Goal: Task Accomplishment & Management: Manage account settings

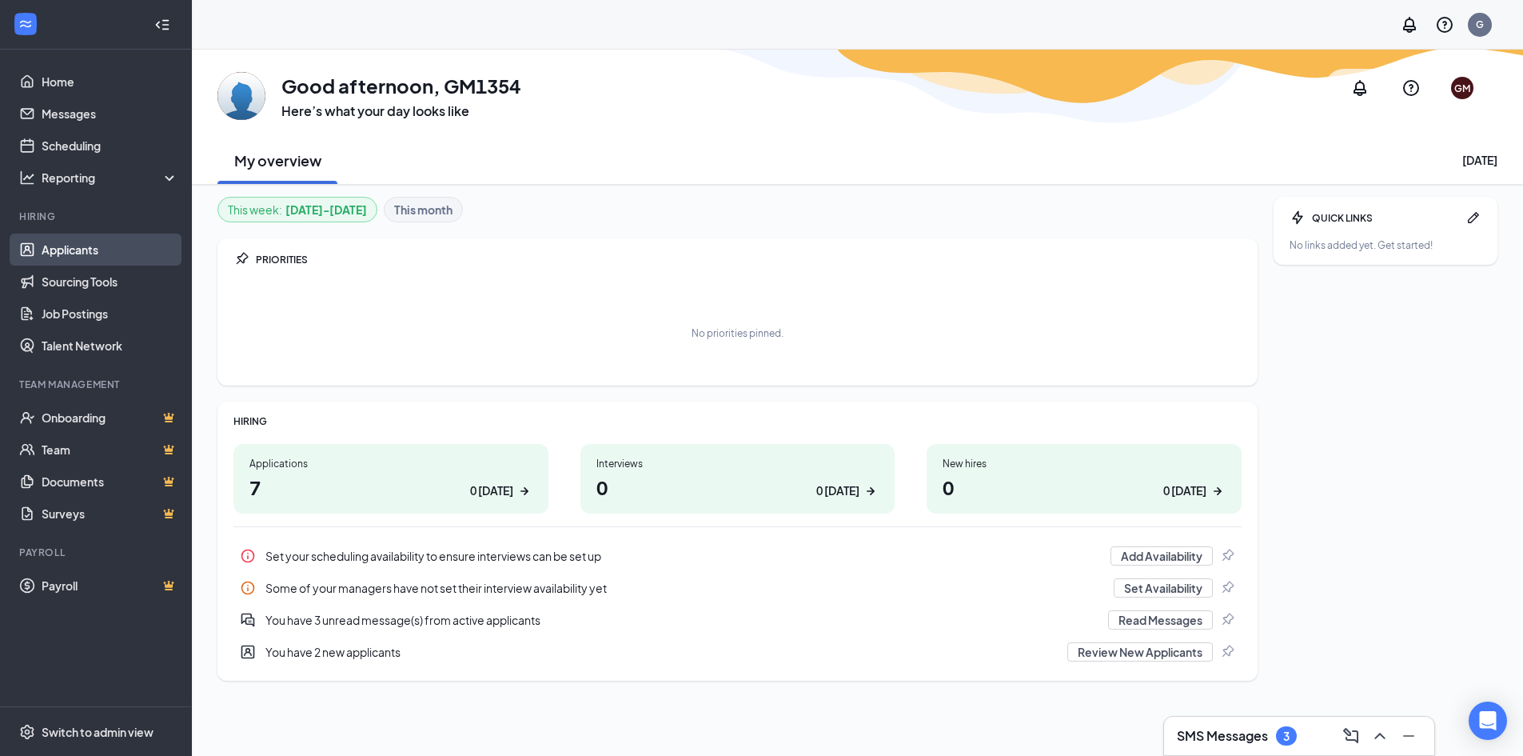
click at [86, 253] on link "Applicants" at bounding box center [110, 250] width 137 height 32
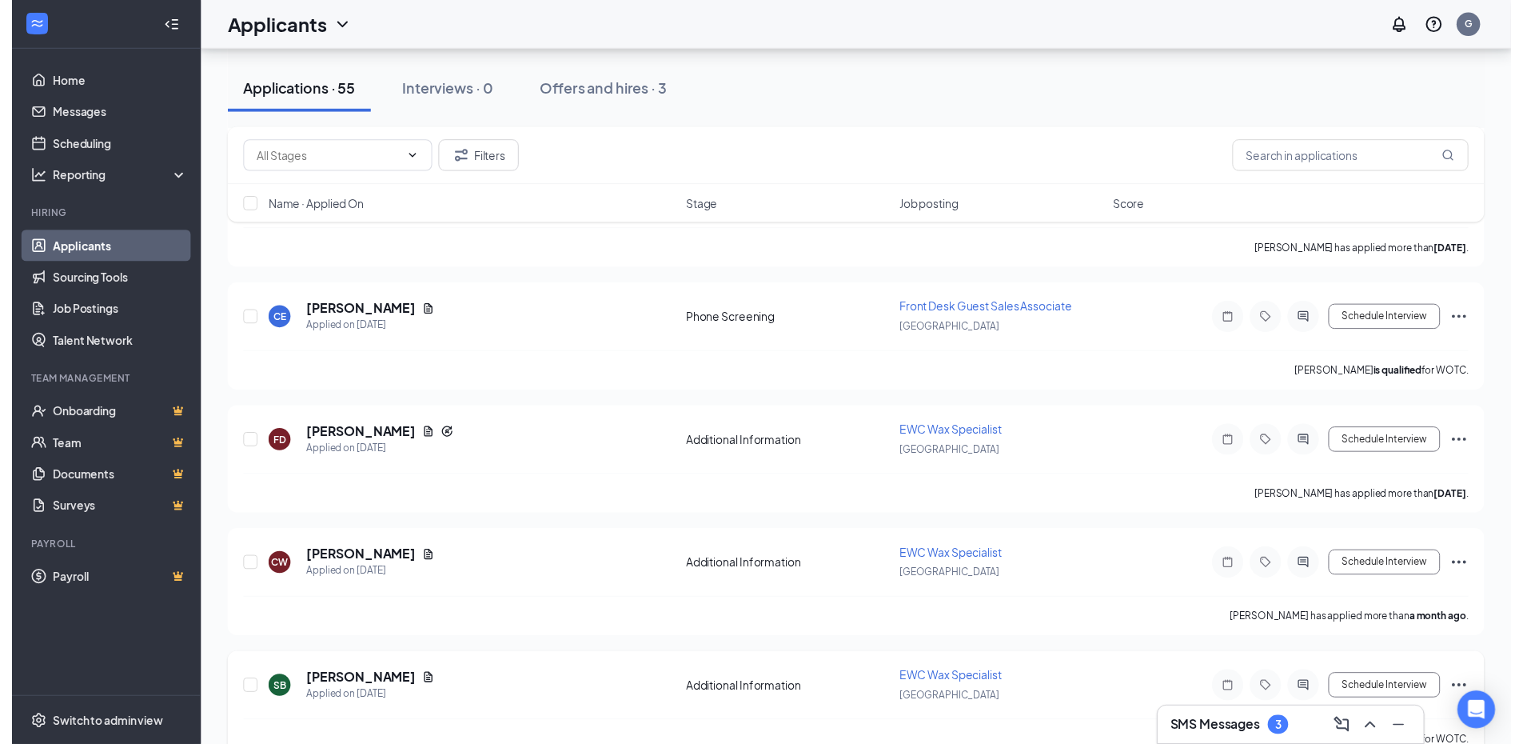
scroll to position [6495, 0]
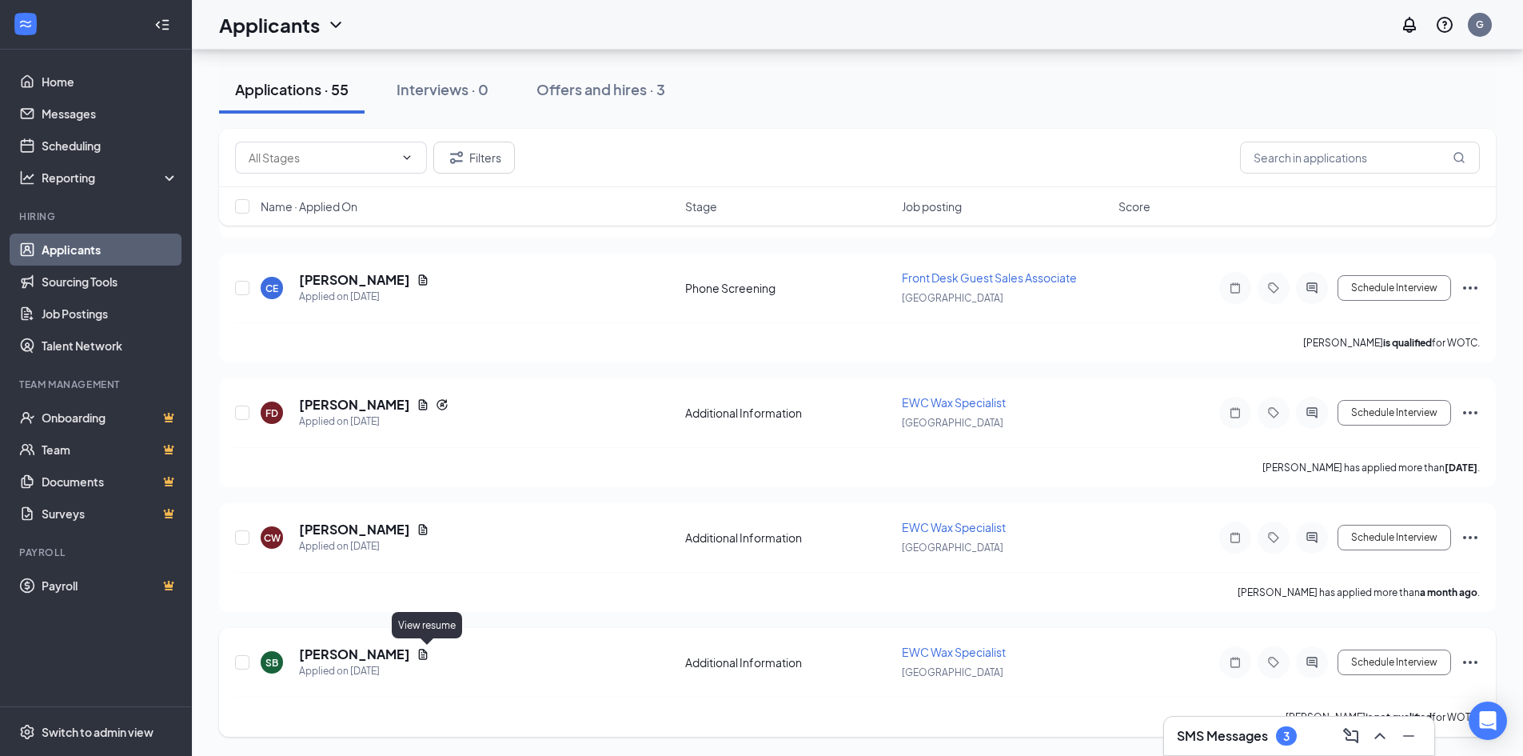
click at [424, 649] on icon "Document" at bounding box center [423, 654] width 13 height 13
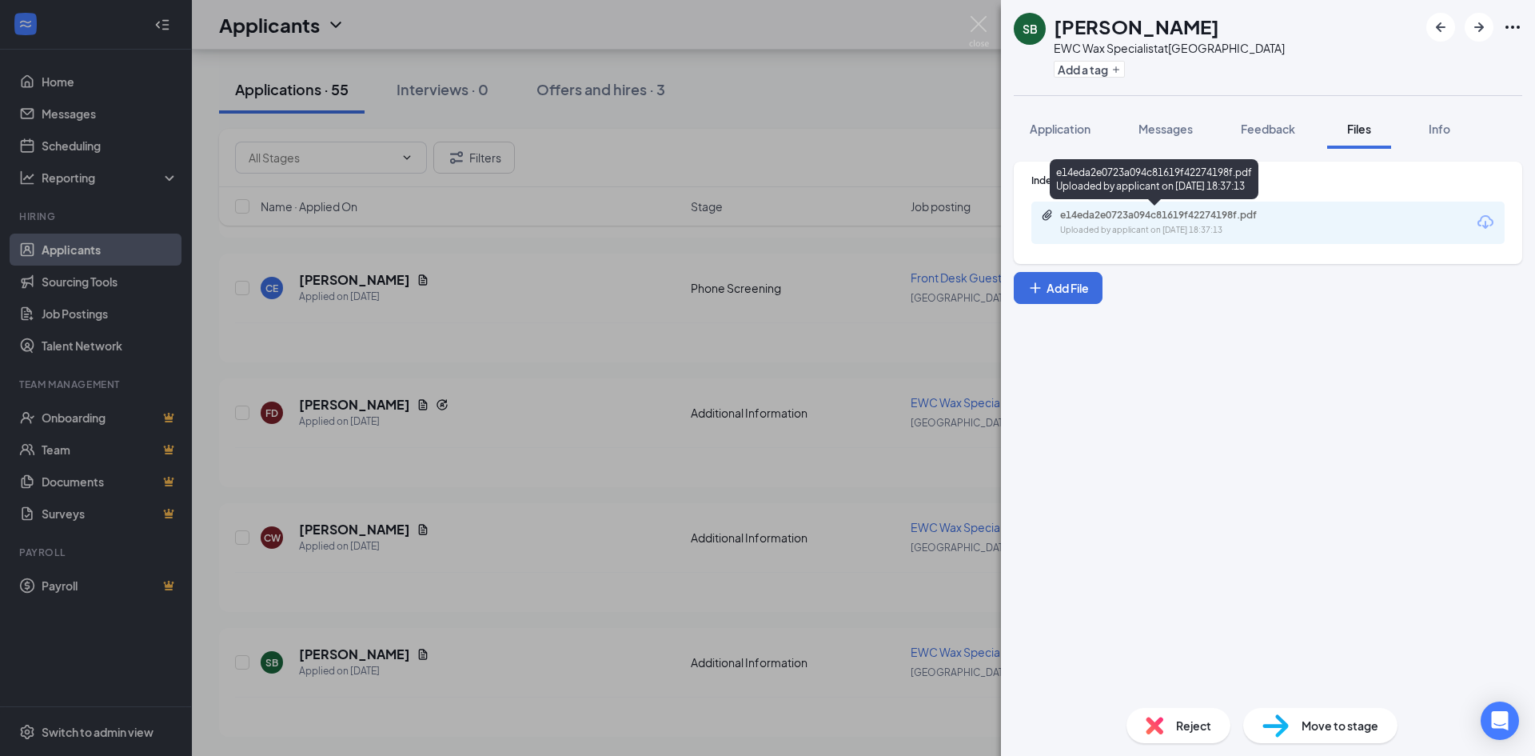
click at [1212, 221] on div "e14eda2e0723a094c81619f42274198f.pdf" at bounding box center [1172, 215] width 224 height 13
click at [924, 98] on div "SB [PERSON_NAME] EWC Wax Specialist at [GEOGRAPHIC_DATA] Add a tag Application …" at bounding box center [767, 378] width 1535 height 756
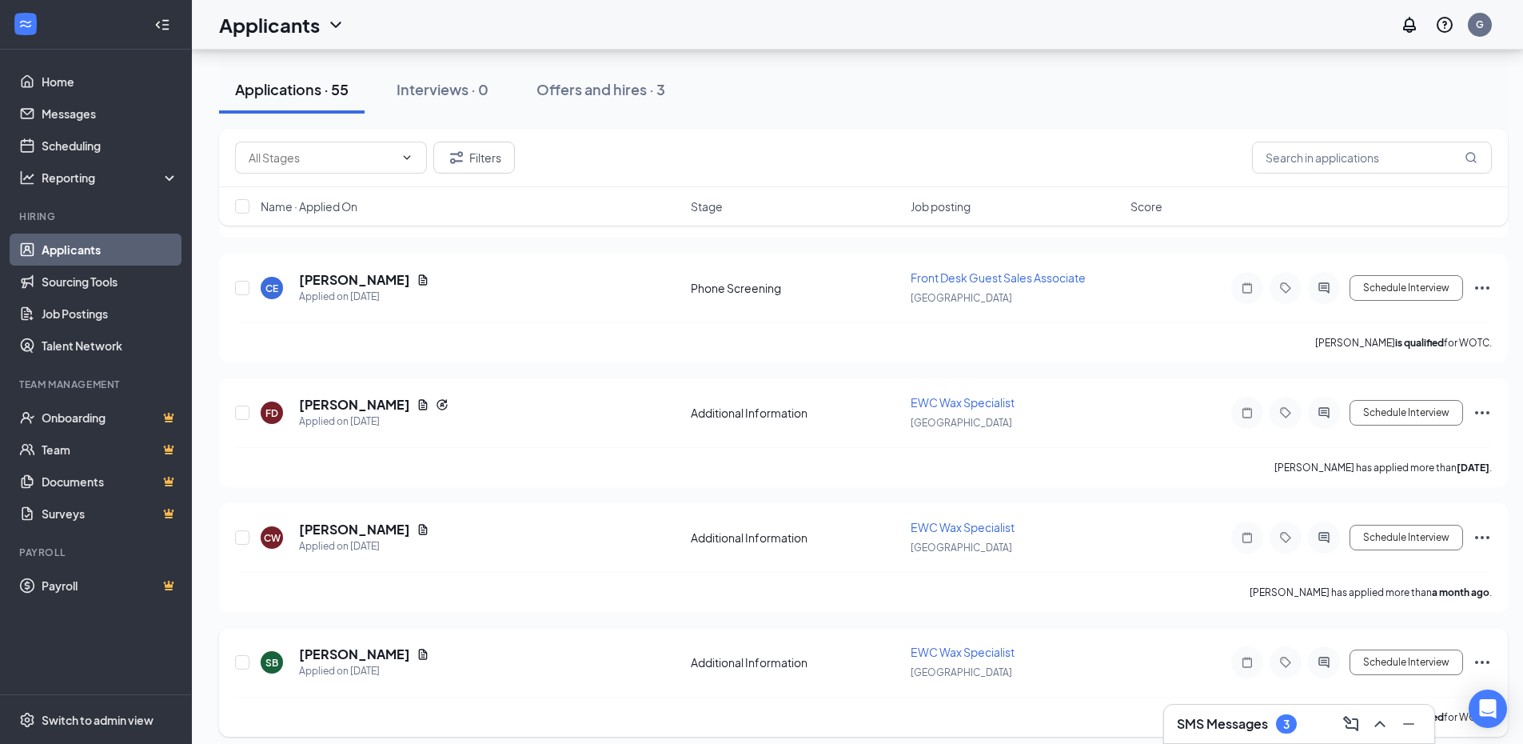
click at [1486, 658] on icon "Ellipses" at bounding box center [1482, 662] width 19 height 19
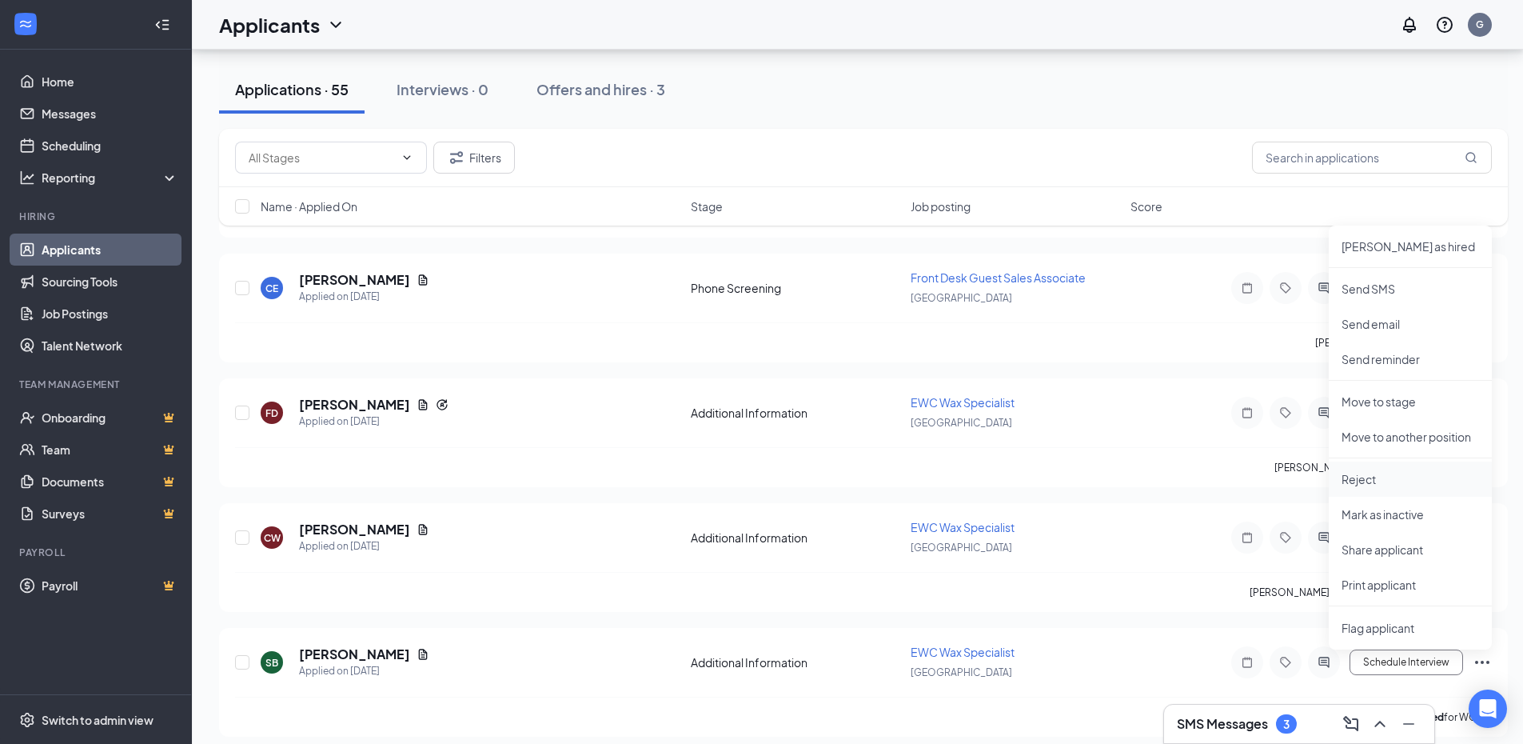
click at [1377, 479] on p "Reject" at bounding box center [1411, 479] width 138 height 16
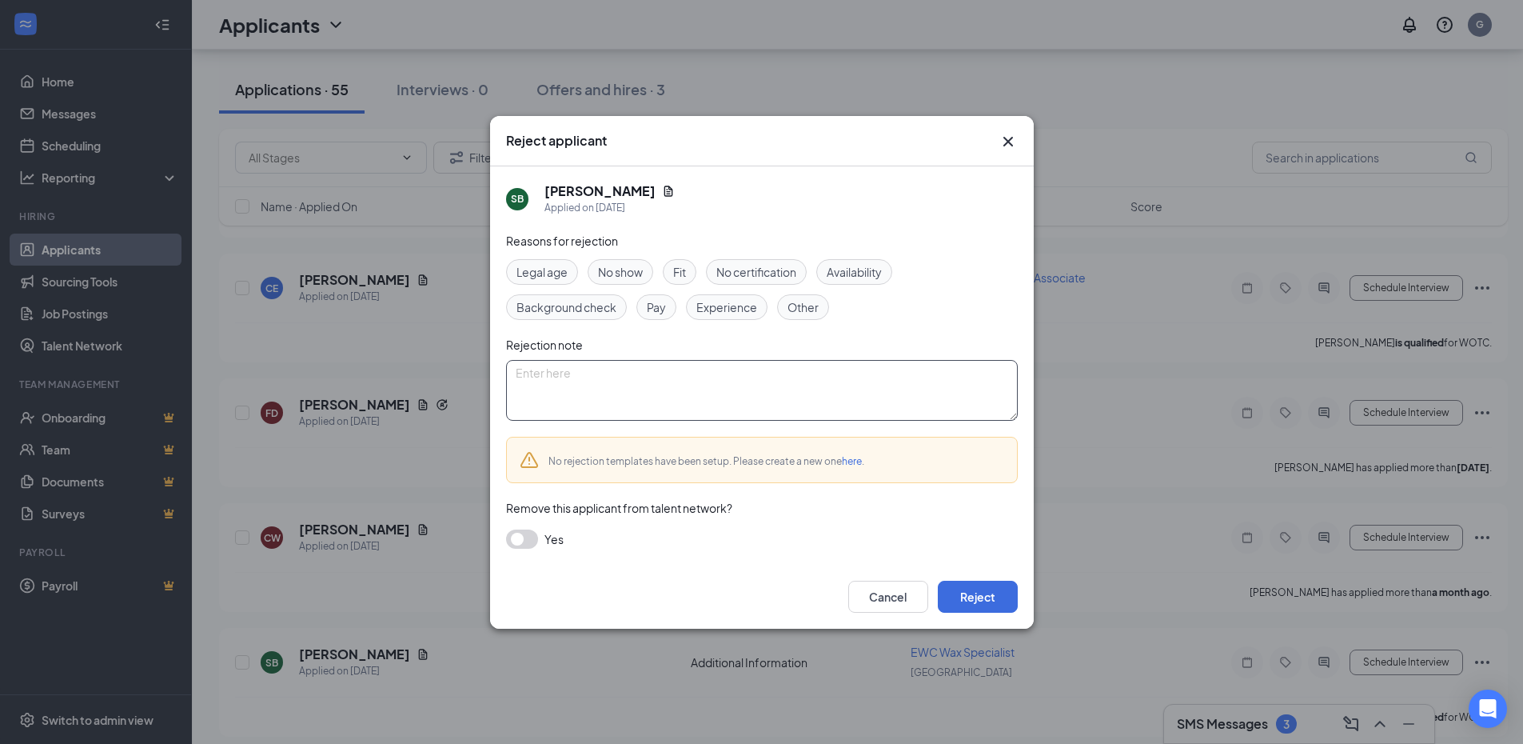
click at [760, 384] on textarea at bounding box center [762, 390] width 512 height 61
type textarea "Never called back"
click at [989, 600] on button "Reject" at bounding box center [978, 597] width 80 height 32
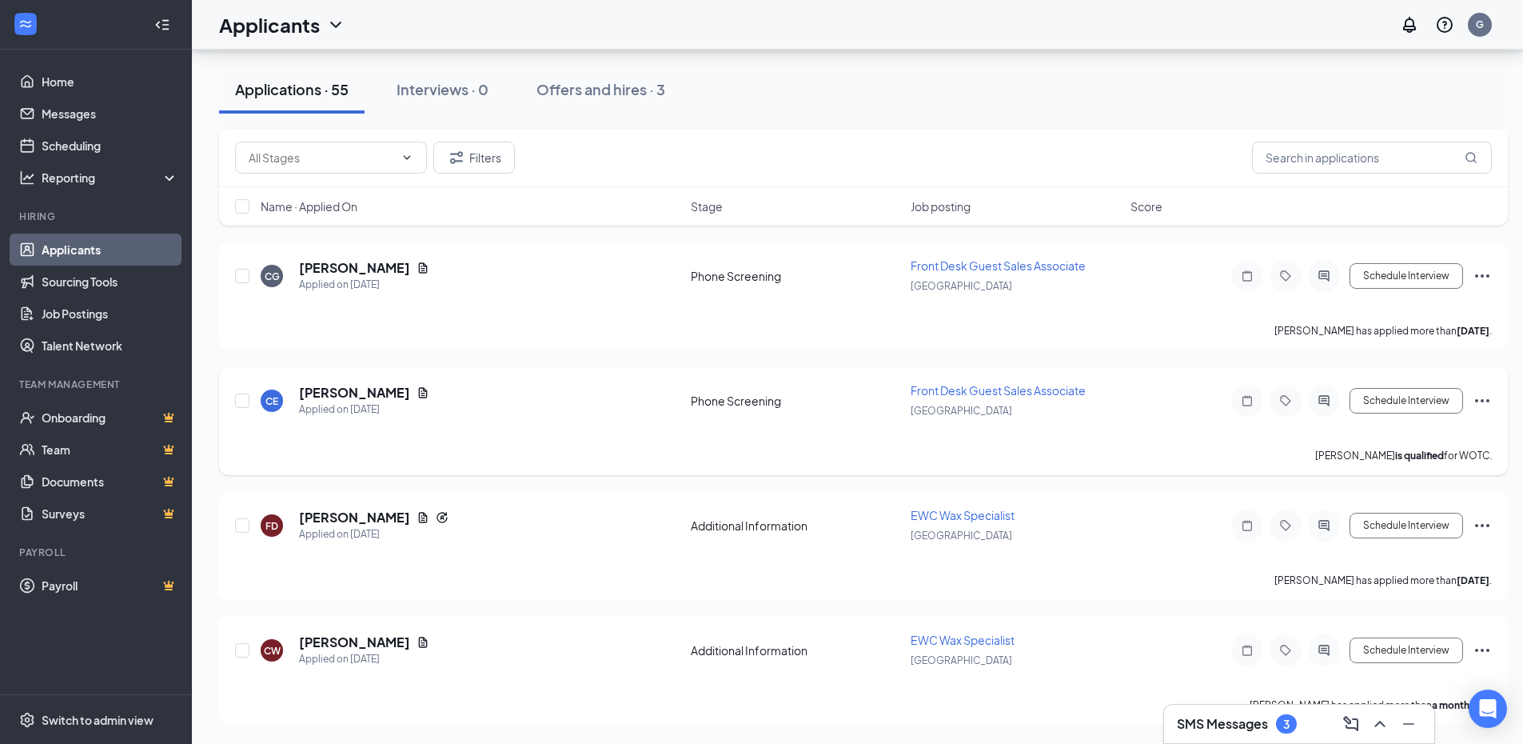
scroll to position [6382, 0]
click at [419, 642] on icon "Document" at bounding box center [423, 642] width 9 height 10
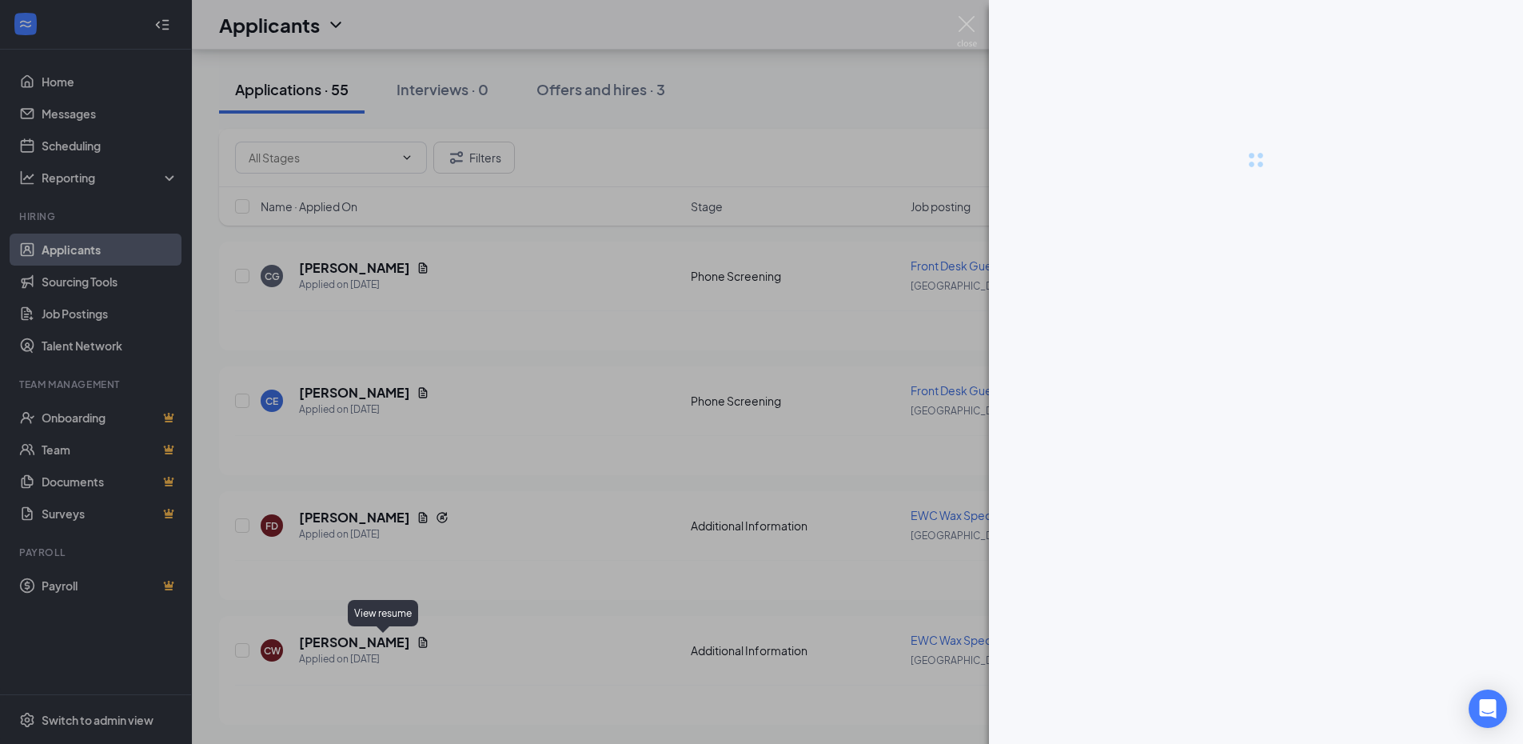
scroll to position [6370, 0]
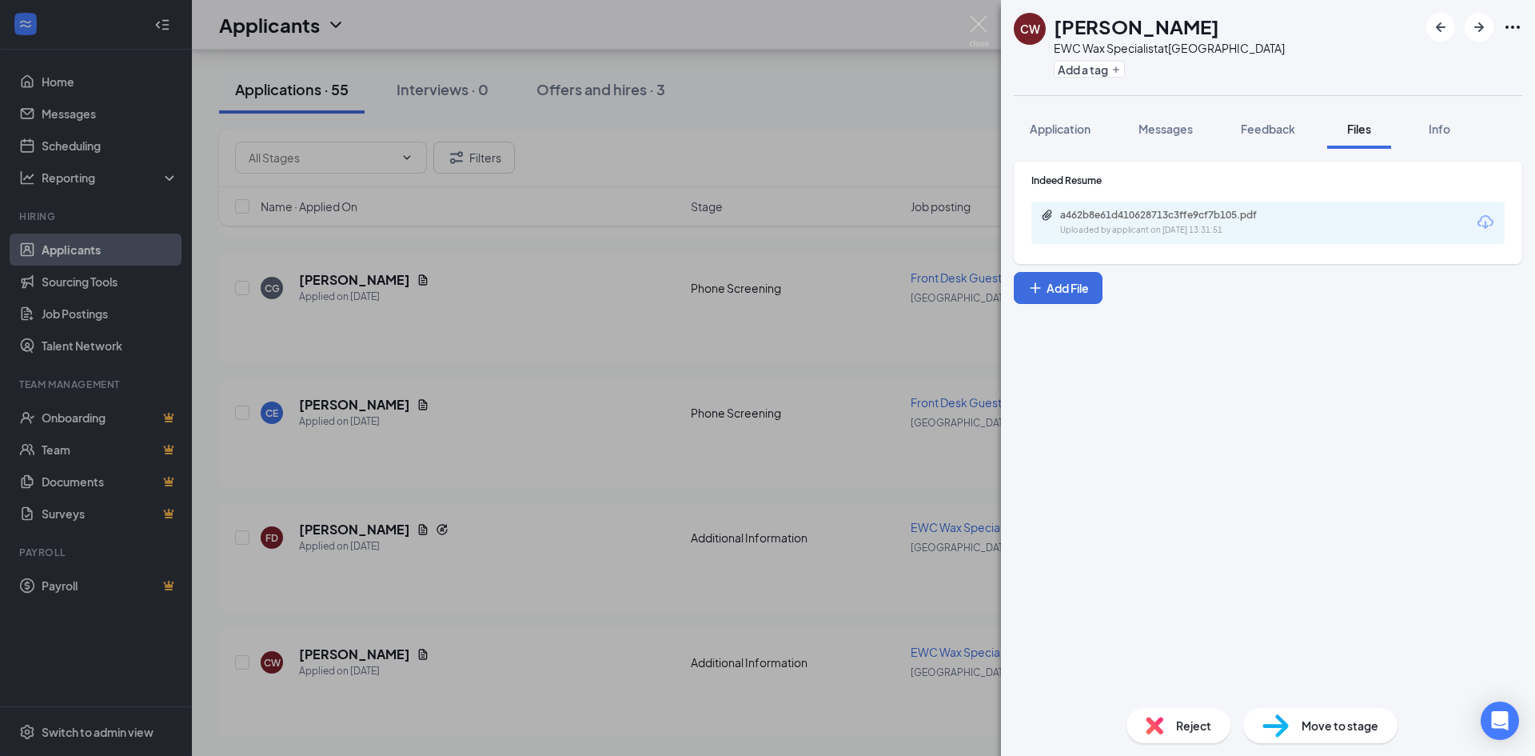
click at [1128, 240] on div "a462b8e61d410628713c3ffe9cf7b105.pdf Uploaded by applicant on [DATE] 13:31:51" at bounding box center [1268, 223] width 473 height 42
click at [1121, 218] on div "a462b8e61d410628713c3ffe9cf7b105.pdf" at bounding box center [1172, 215] width 224 height 13
click at [980, 23] on img at bounding box center [979, 31] width 20 height 31
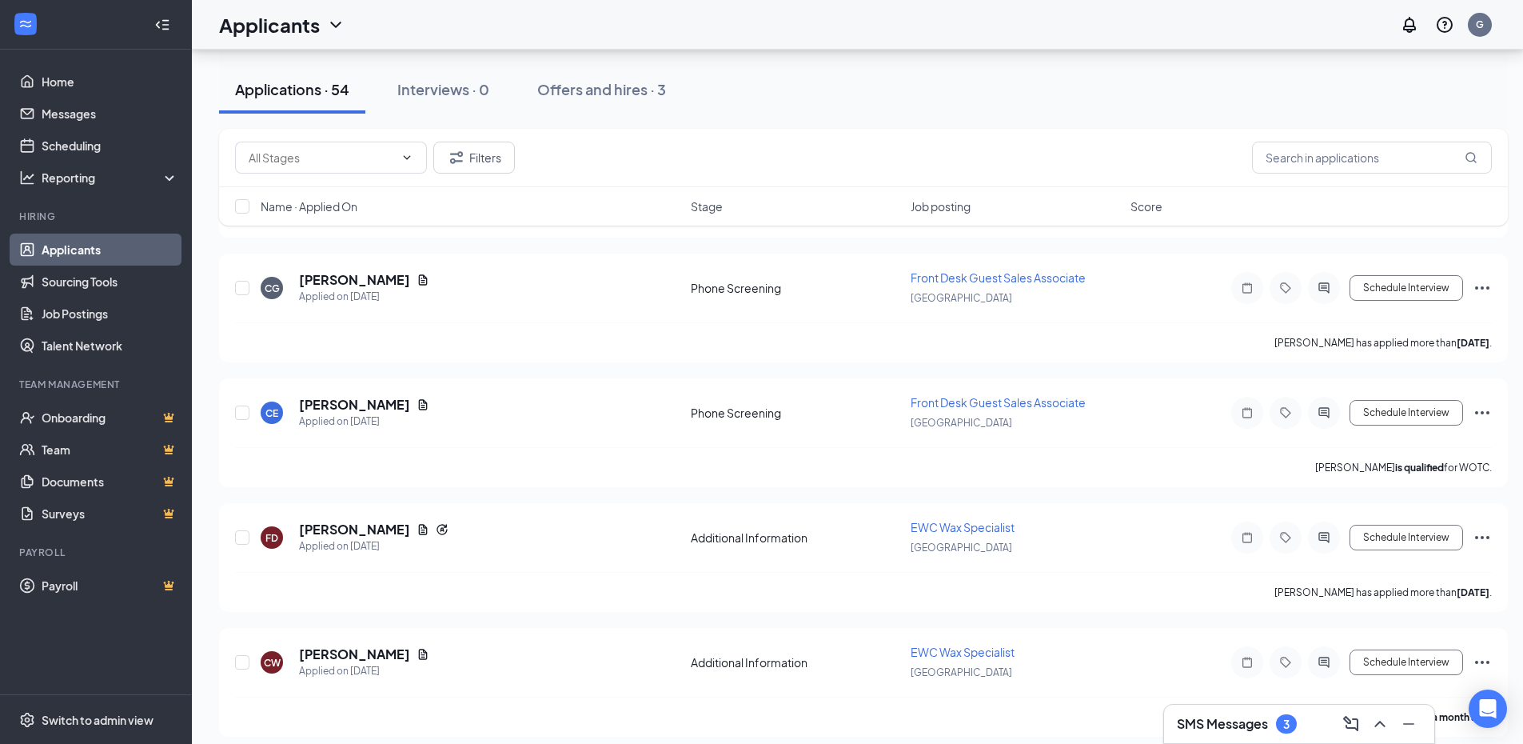
click at [940, 23] on div "Applicants G" at bounding box center [857, 25] width 1331 height 50
click at [1475, 534] on icon "Ellipses" at bounding box center [1482, 537] width 19 height 19
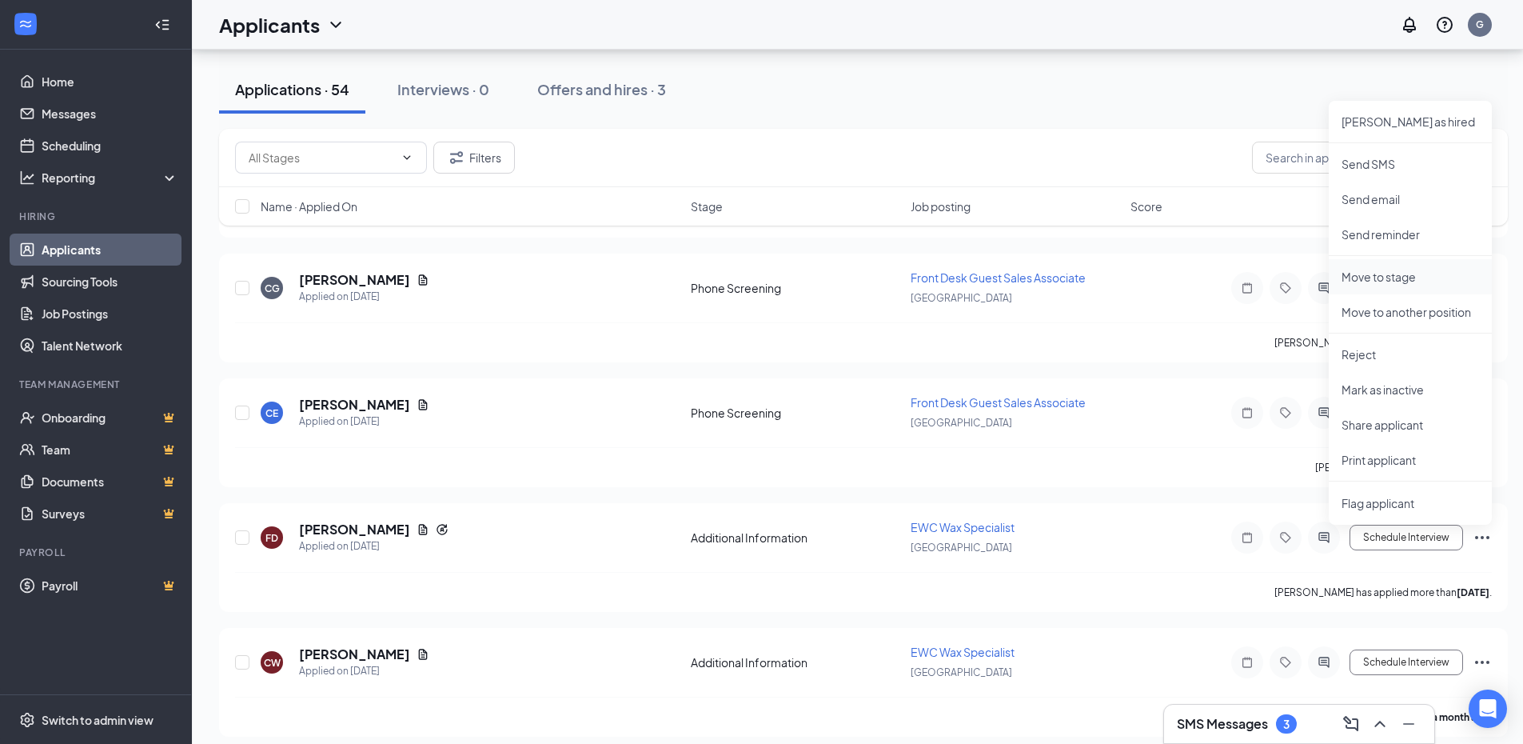
click at [1400, 272] on p "Move to stage" at bounding box center [1411, 277] width 138 height 16
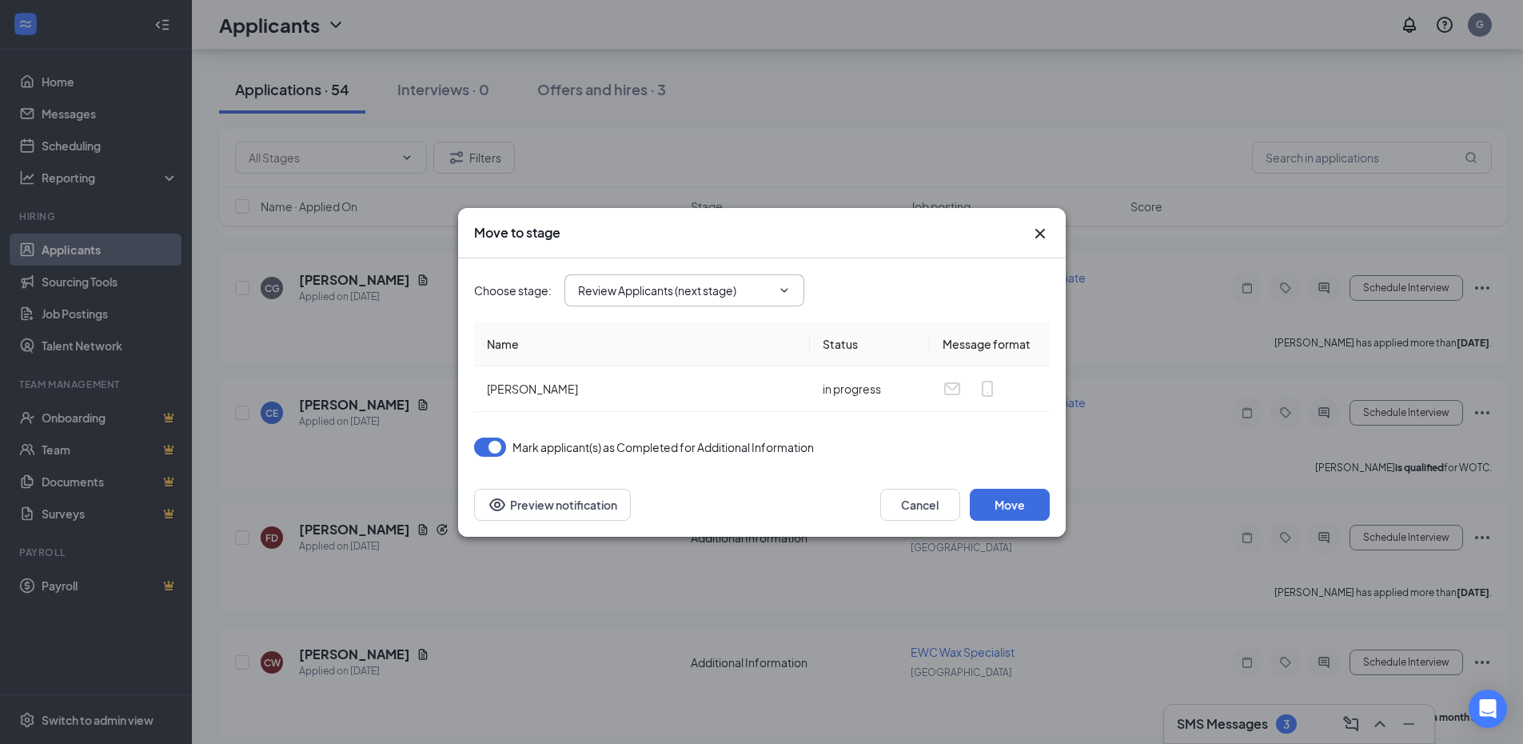
click at [795, 291] on span "Review Applicants (next stage)" at bounding box center [685, 290] width 240 height 32
click at [780, 285] on icon "ChevronDown" at bounding box center [784, 290] width 13 height 13
click at [780, 290] on icon "ChevronDown" at bounding box center [784, 290] width 13 height 13
click at [786, 287] on icon "ChevronDown" at bounding box center [784, 290] width 13 height 13
click at [786, 288] on icon "ChevronDown" at bounding box center [784, 290] width 13 height 13
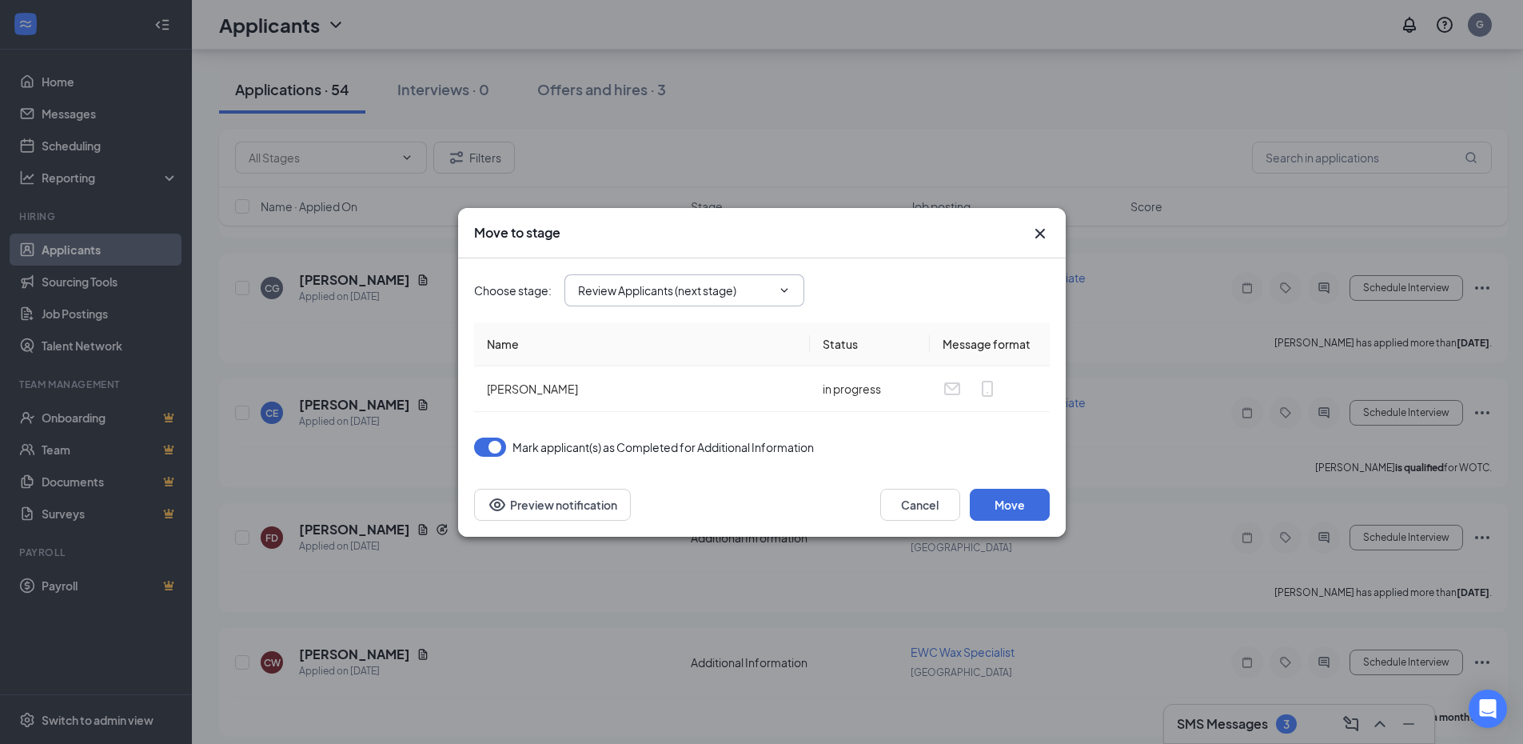
click at [768, 295] on input "Review Applicants (next stage)" at bounding box center [675, 290] width 194 height 18
click at [657, 285] on div "Application" at bounding box center [699, 276] width 240 height 37
click at [657, 285] on input "Application" at bounding box center [675, 290] width 194 height 18
click at [668, 388] on div "Onsite Interview" at bounding box center [635, 387] width 86 height 18
type input "Onsite Interview"
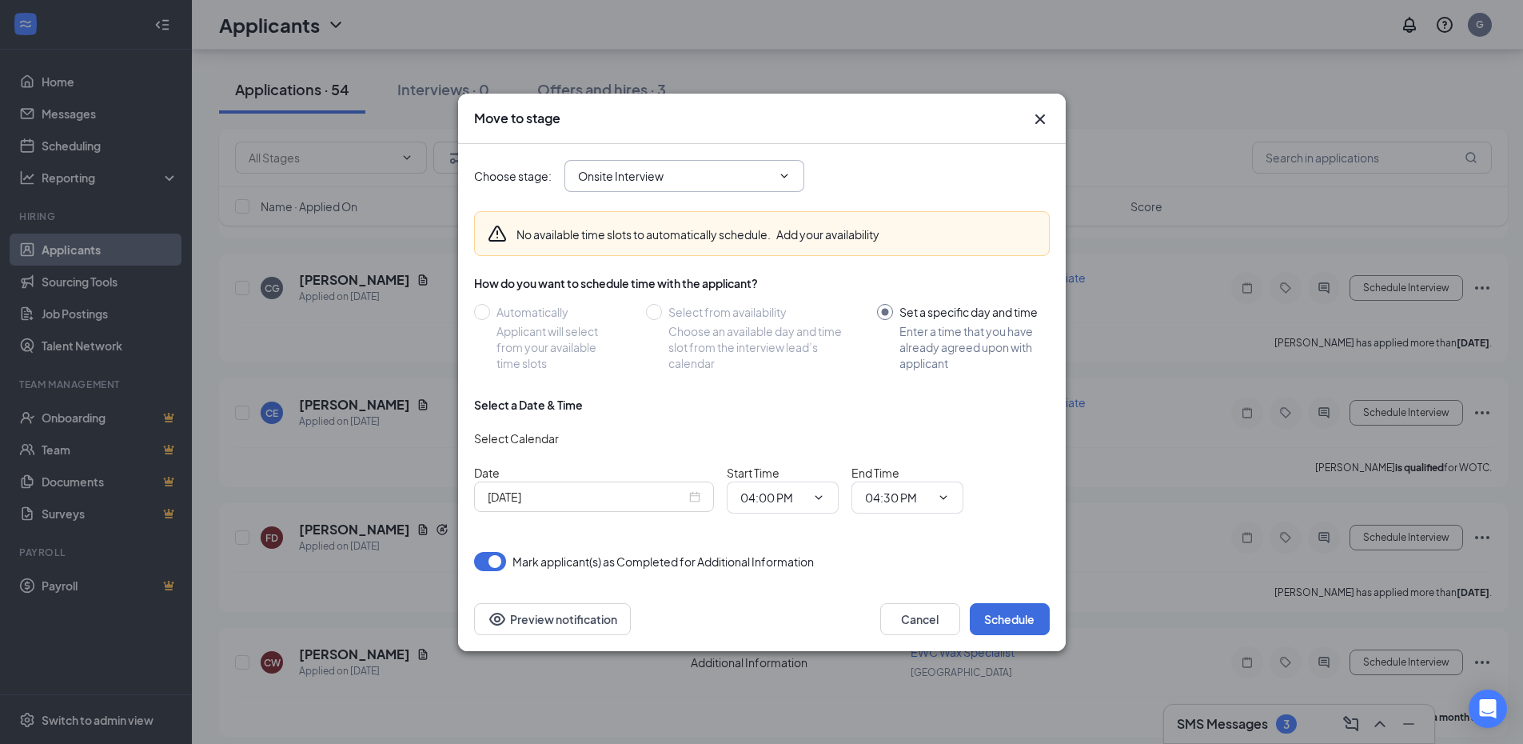
click at [751, 169] on input "Onsite Interview" at bounding box center [675, 176] width 194 height 18
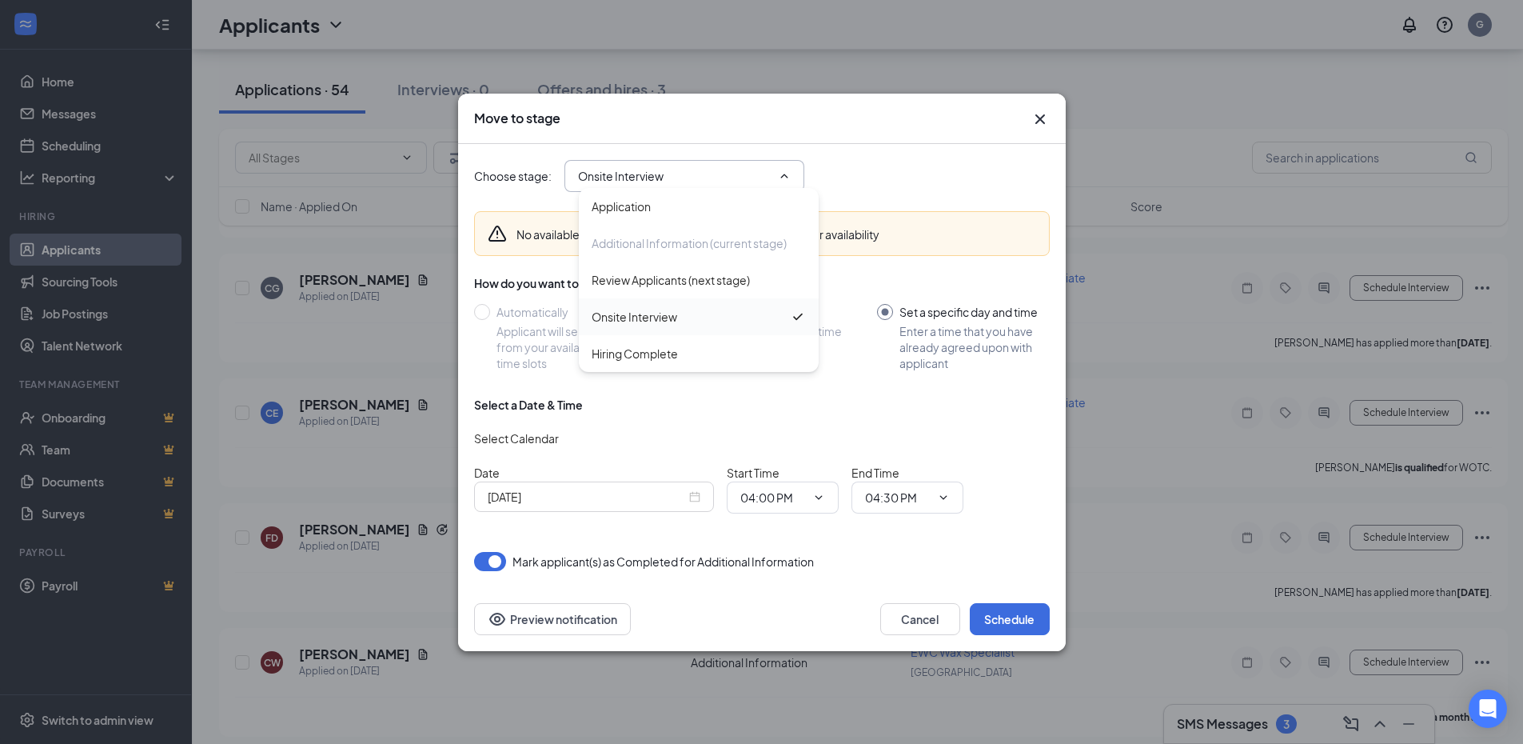
click at [714, 321] on div "Onsite Interview" at bounding box center [691, 317] width 198 height 18
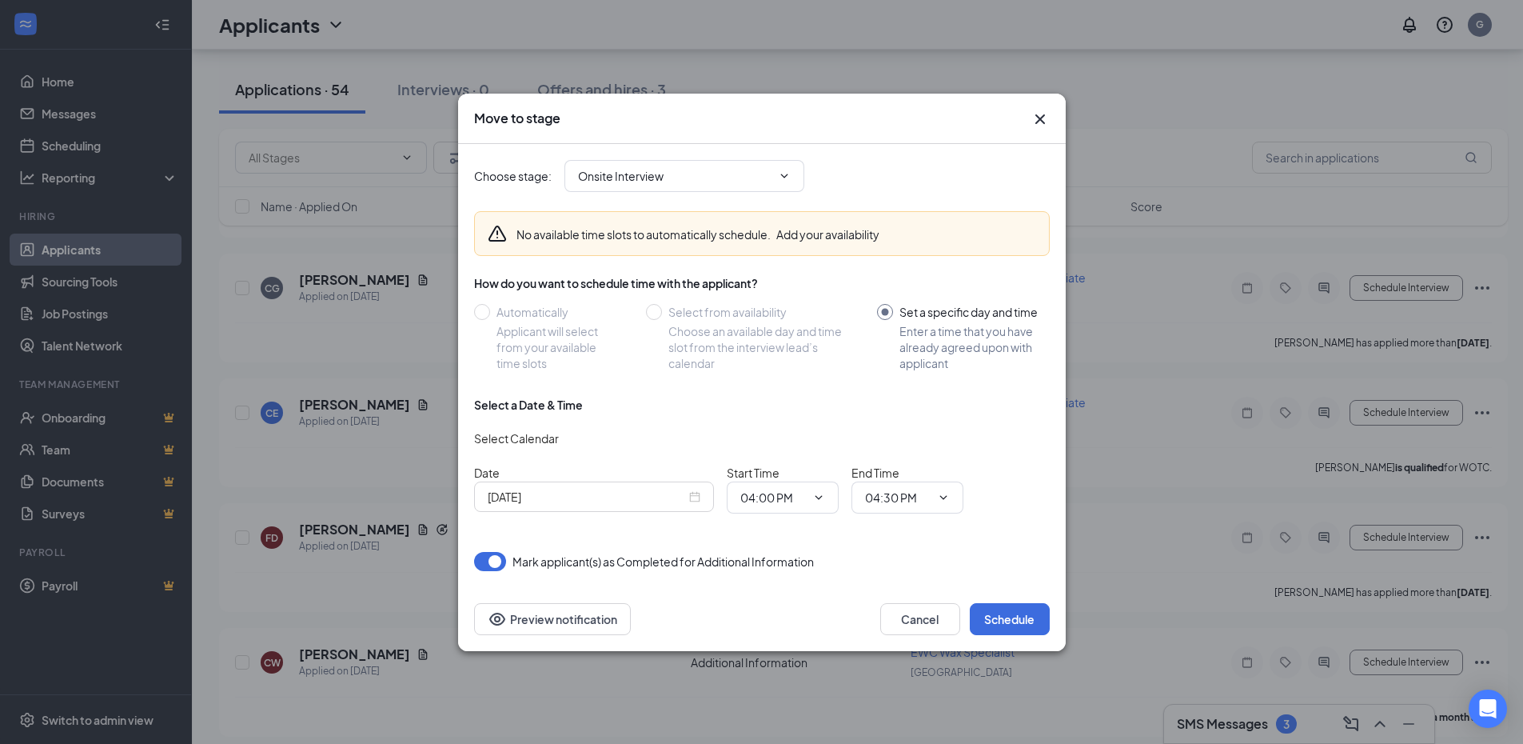
click at [494, 565] on button "button" at bounding box center [490, 561] width 32 height 19
click at [489, 562] on button "button" at bounding box center [490, 561] width 32 height 19
click at [800, 502] on input "04:00 PM" at bounding box center [773, 498] width 66 height 18
click at [804, 269] on div "12:00 AM" at bounding box center [796, 264] width 86 height 18
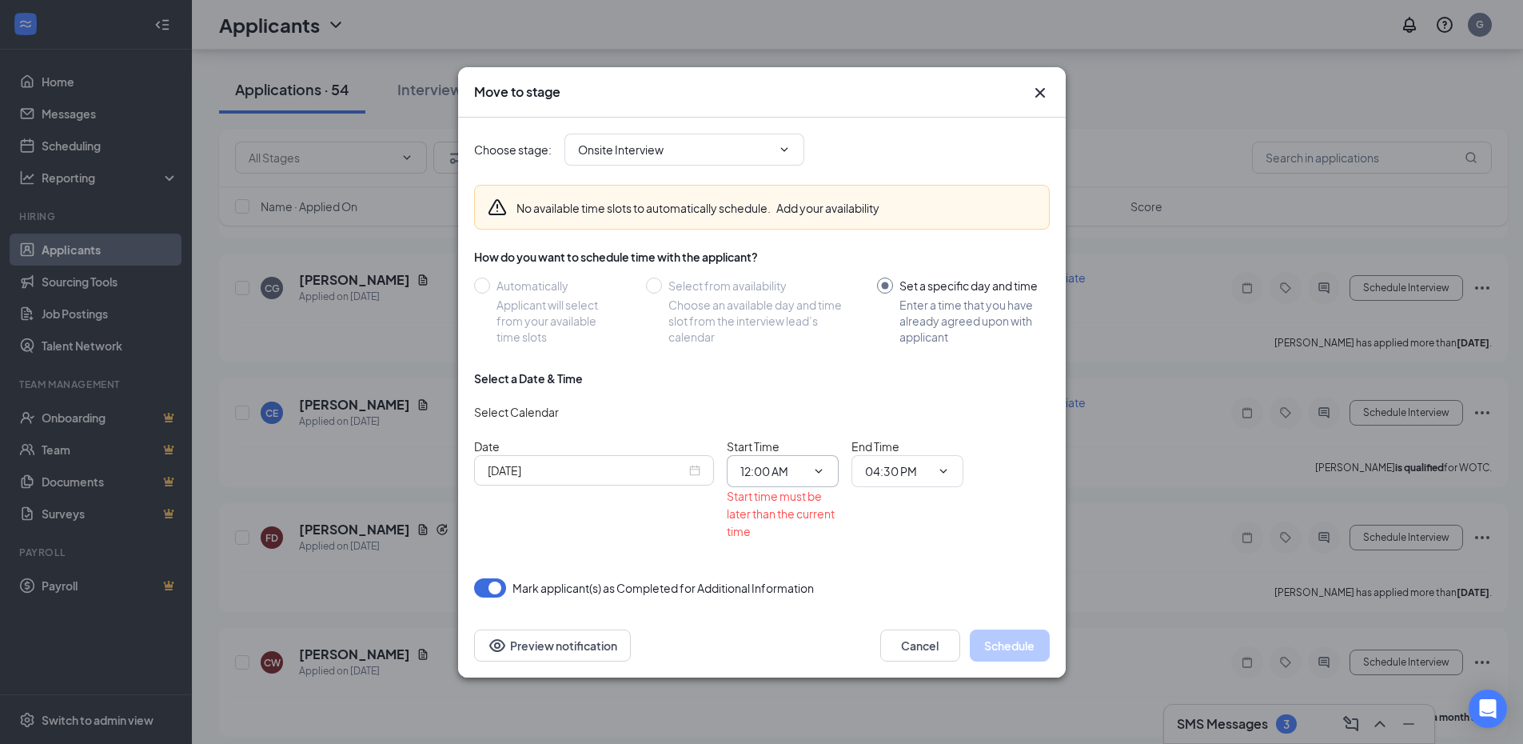
click at [795, 471] on input "12:00 AM" at bounding box center [773, 471] width 66 height 18
click at [800, 355] on div "04:00 AM" at bounding box center [796, 346] width 112 height 37
click at [793, 481] on span "04:00 AM 12:00 AM 12:15 AM 12:30 AM 12:45 AM 01:00 AM 01:15 AM 01:30 AM 01:45 A…" at bounding box center [783, 471] width 112 height 32
click at [800, 464] on input "04:00 AM" at bounding box center [773, 471] width 66 height 18
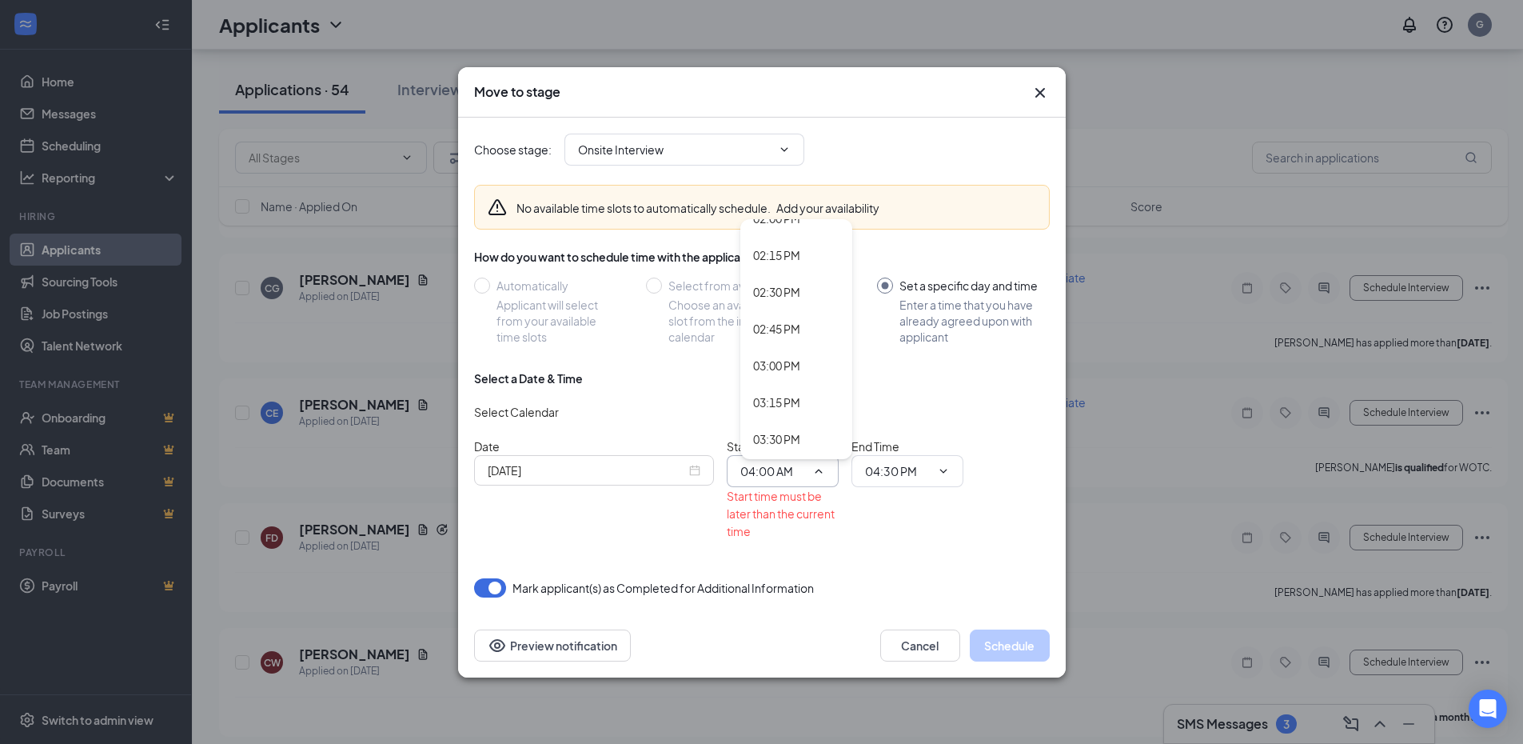
scroll to position [2239, 0]
click at [788, 320] on div "03:45 PM" at bounding box center [776, 316] width 47 height 18
type input "03:45 PM"
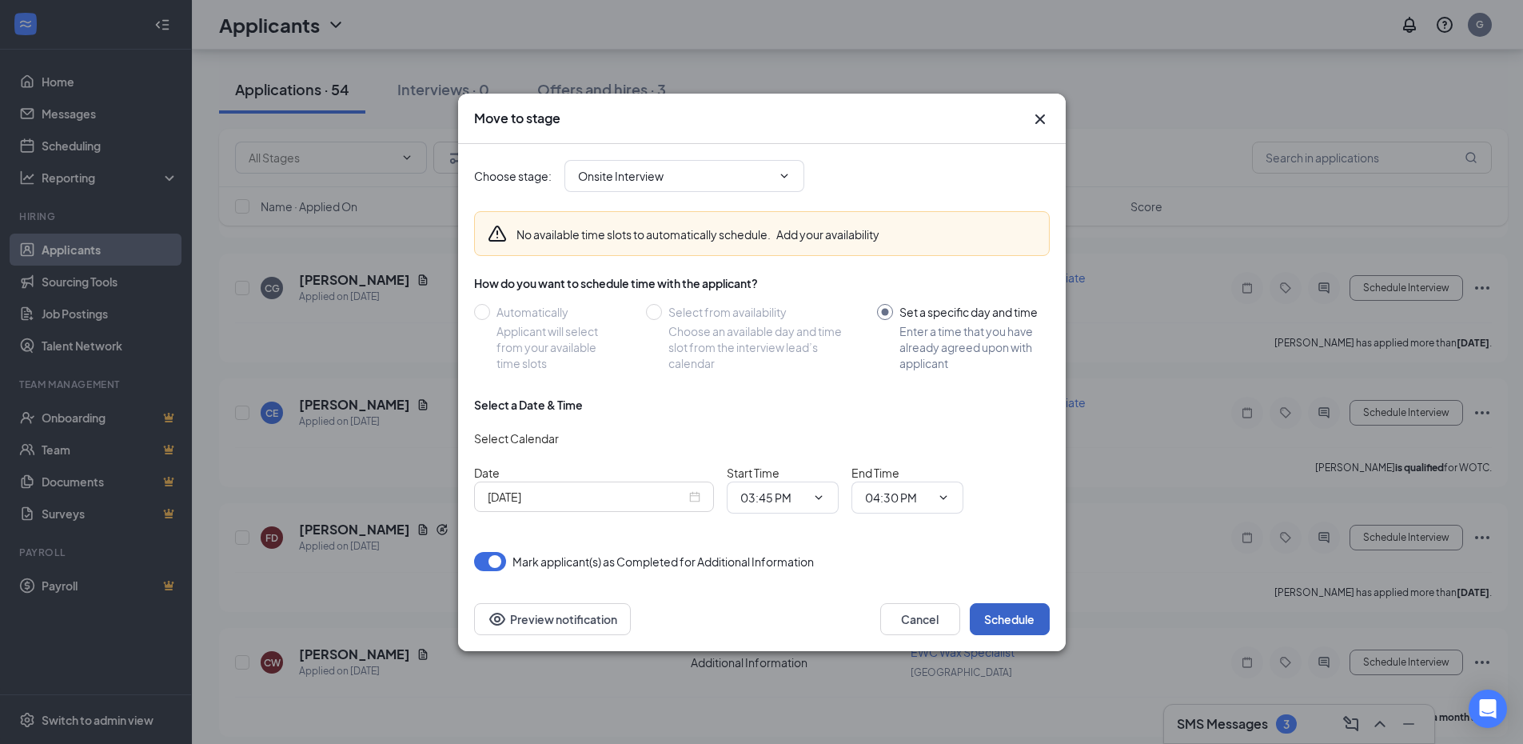
click at [1012, 617] on button "Schedule" at bounding box center [1010, 619] width 80 height 32
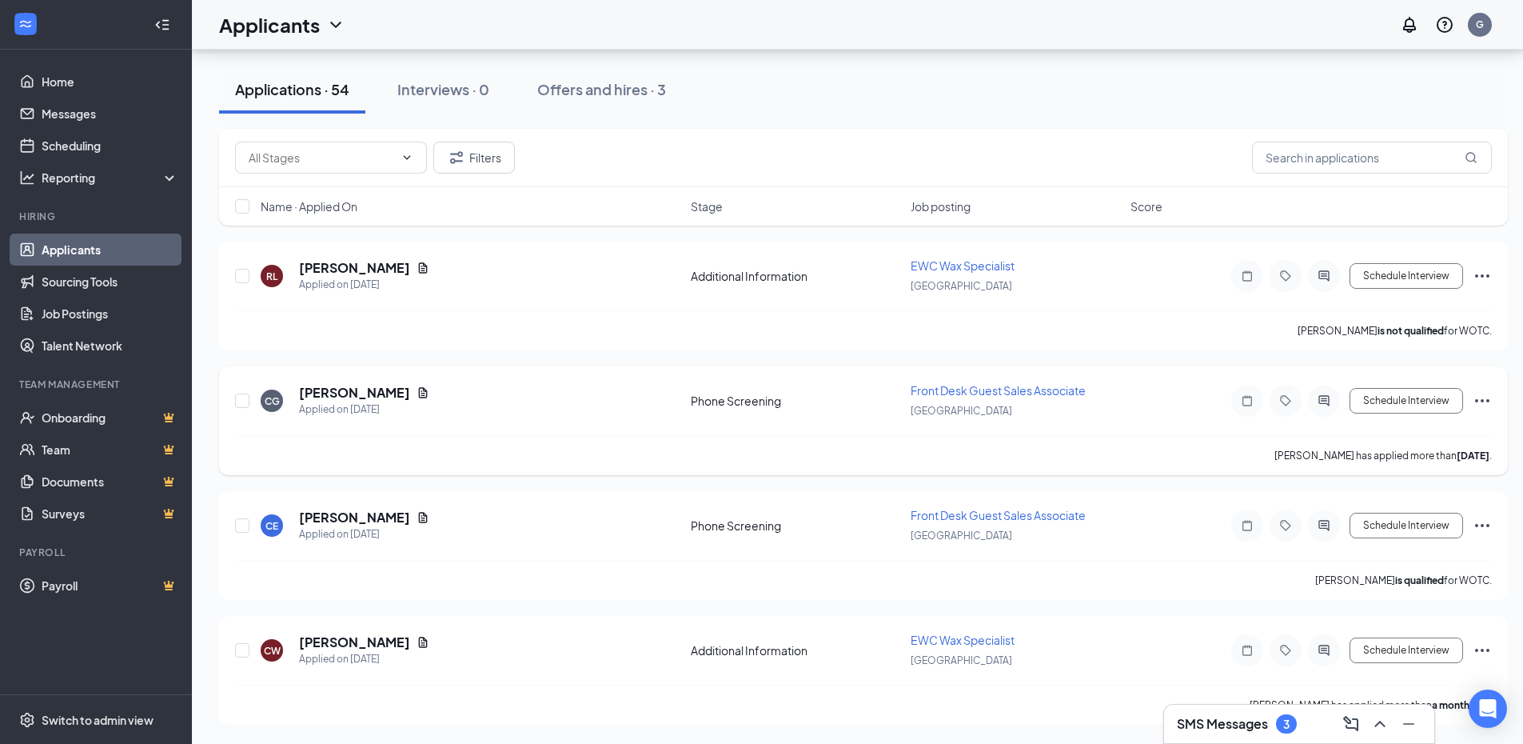
scroll to position [6257, 0]
click at [1477, 272] on icon "Ellipses" at bounding box center [1482, 275] width 19 height 19
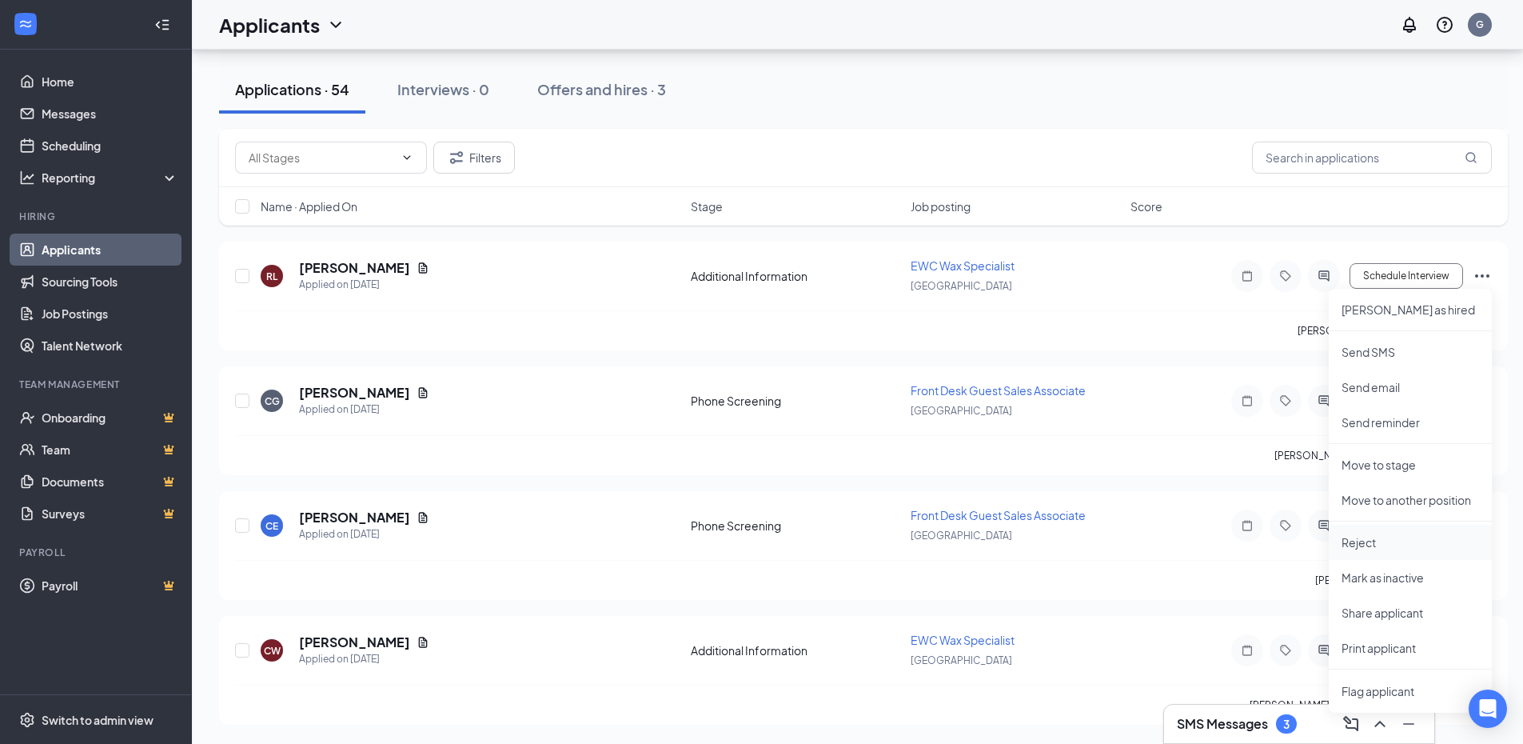
click at [1362, 544] on p "Reject" at bounding box center [1411, 542] width 138 height 16
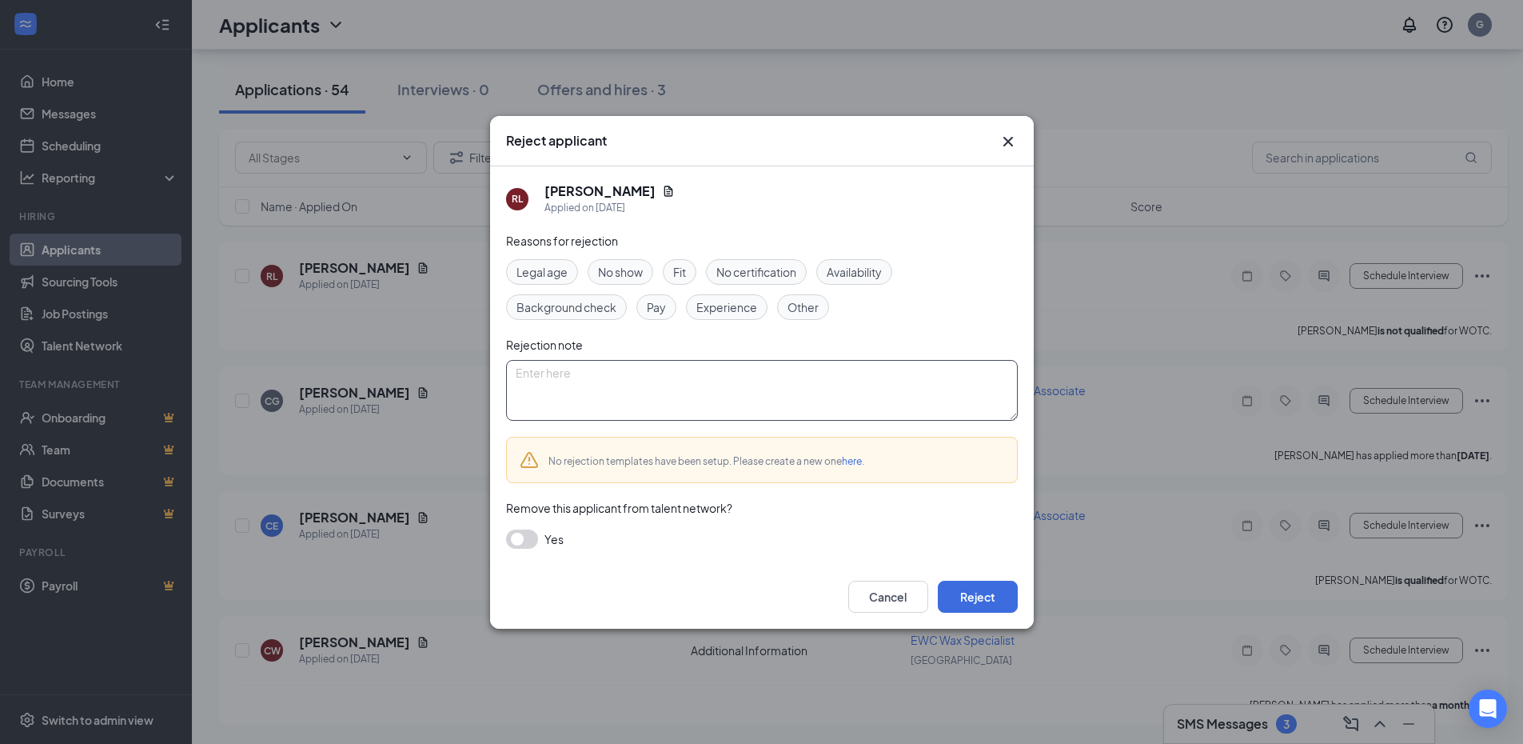
click at [637, 380] on textarea at bounding box center [762, 390] width 512 height 61
type textarea "Never called back"
click at [976, 598] on button "Reject" at bounding box center [978, 597] width 80 height 32
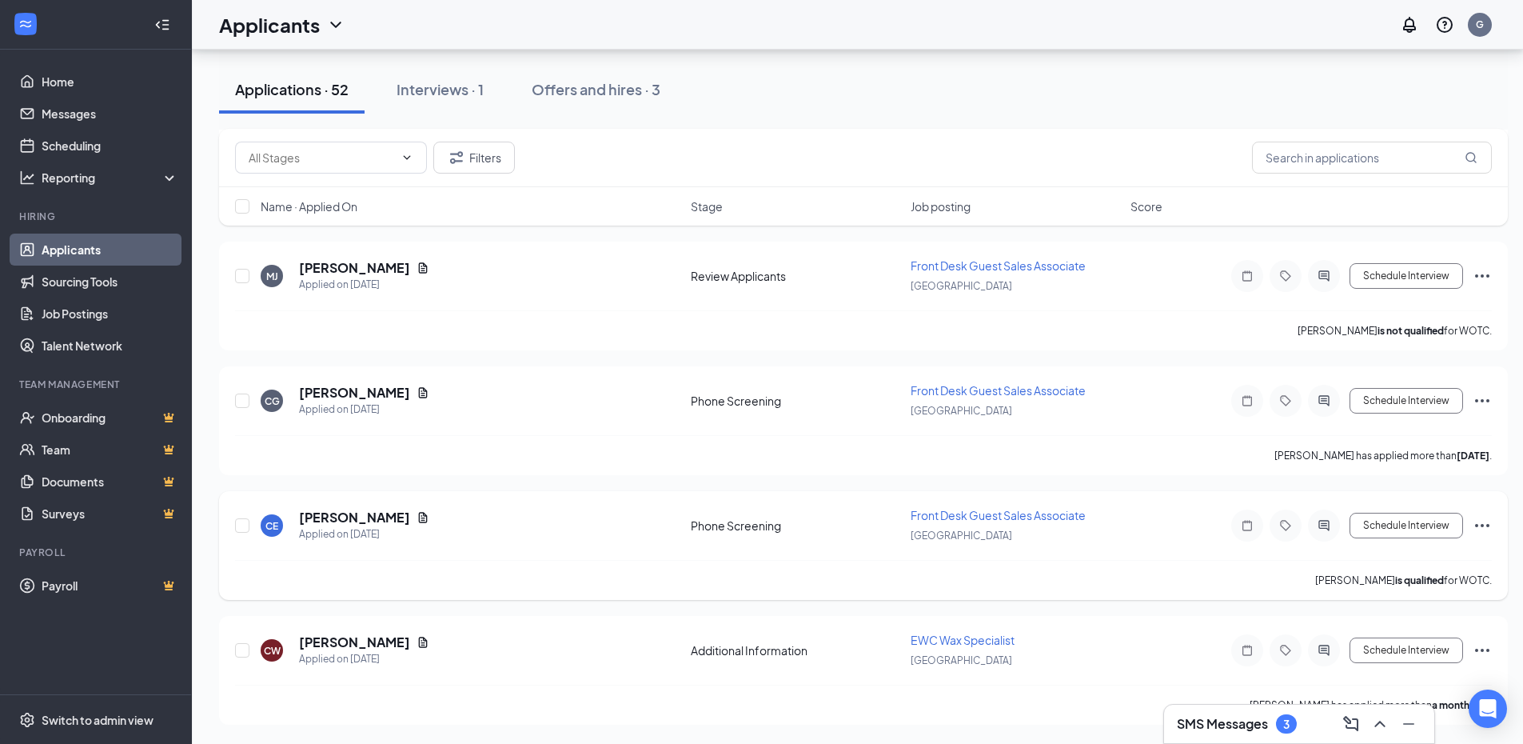
scroll to position [6053, 0]
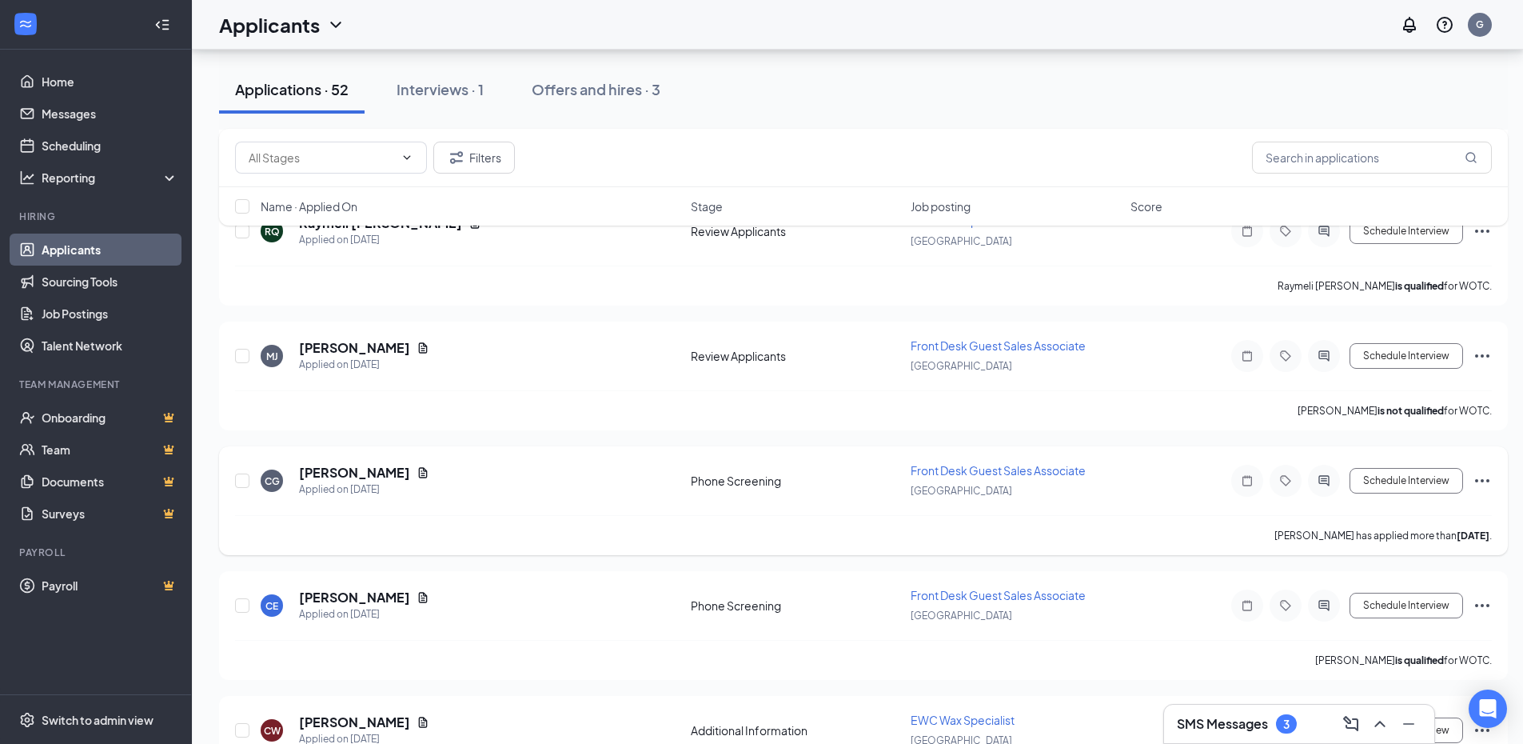
click at [1486, 485] on icon "Ellipses" at bounding box center [1482, 480] width 19 height 19
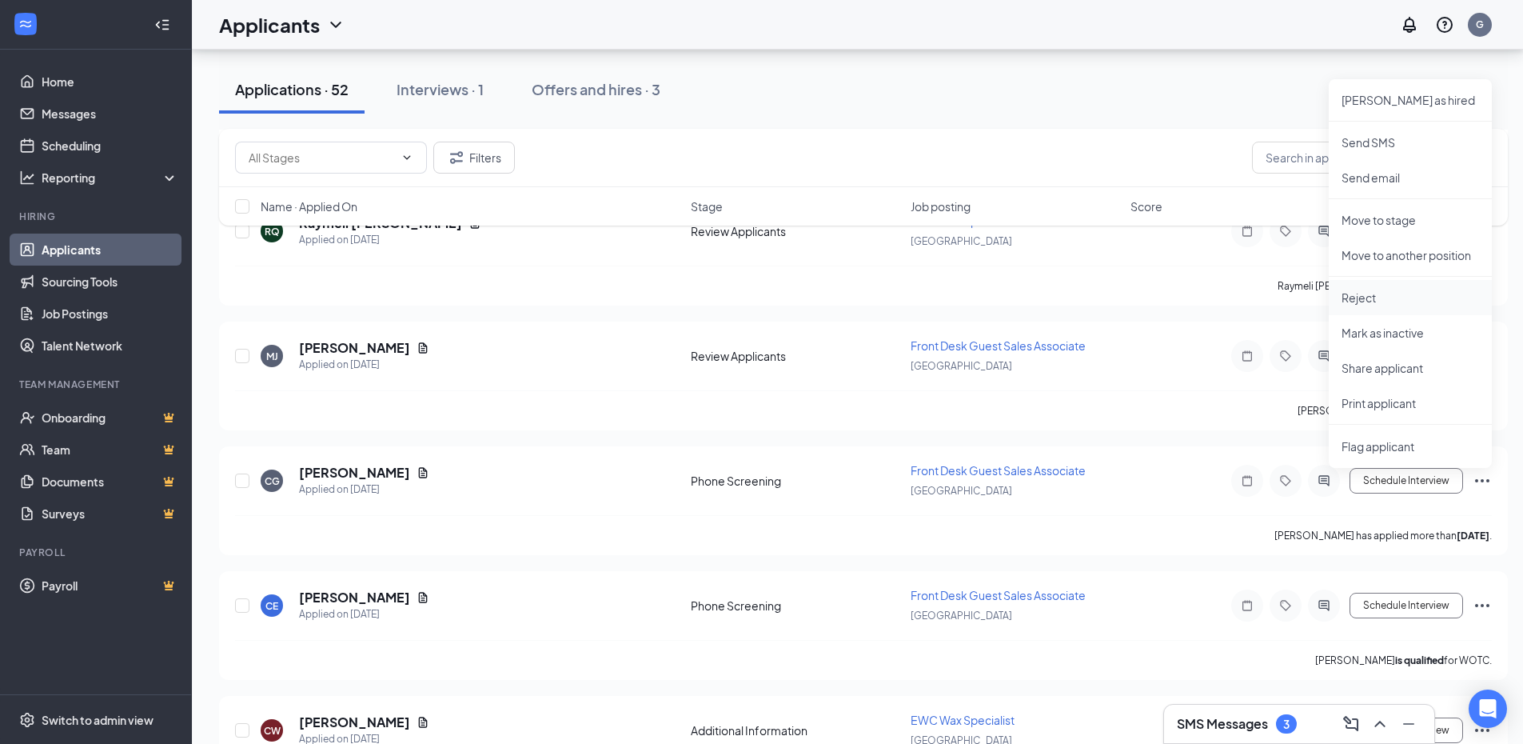
click at [1368, 305] on p "Reject" at bounding box center [1411, 297] width 138 height 16
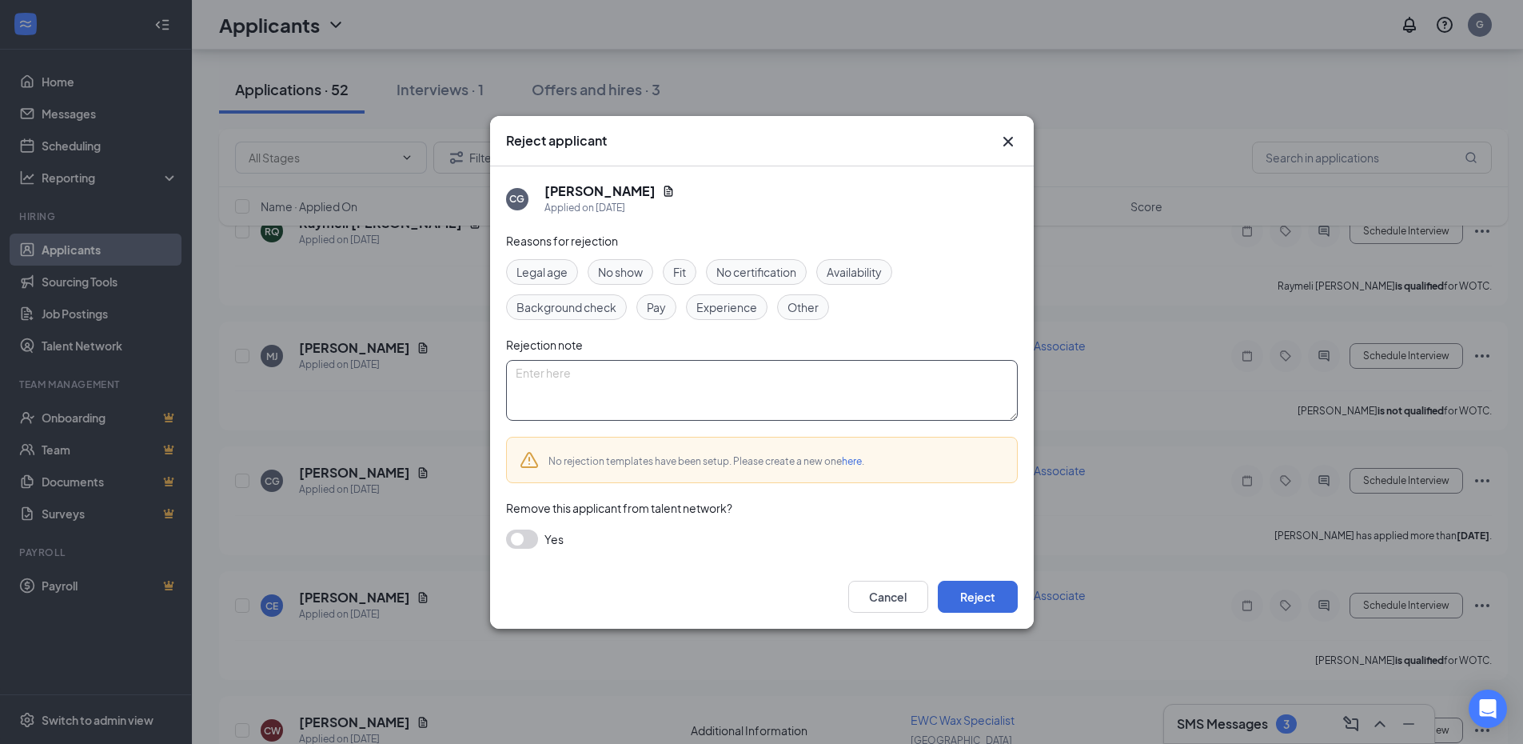
click at [819, 381] on textarea at bounding box center [762, 390] width 512 height 61
drag, startPoint x: 632, startPoint y: 369, endPoint x: 471, endPoint y: 369, distance: 160.7
click at [471, 369] on div "Reject applicant CG [PERSON_NAME] Applied on [DATE] Reasons for rejection Legal…" at bounding box center [761, 372] width 1523 height 744
type textarea "Never called back"
click at [1001, 597] on button "Reject" at bounding box center [978, 597] width 80 height 32
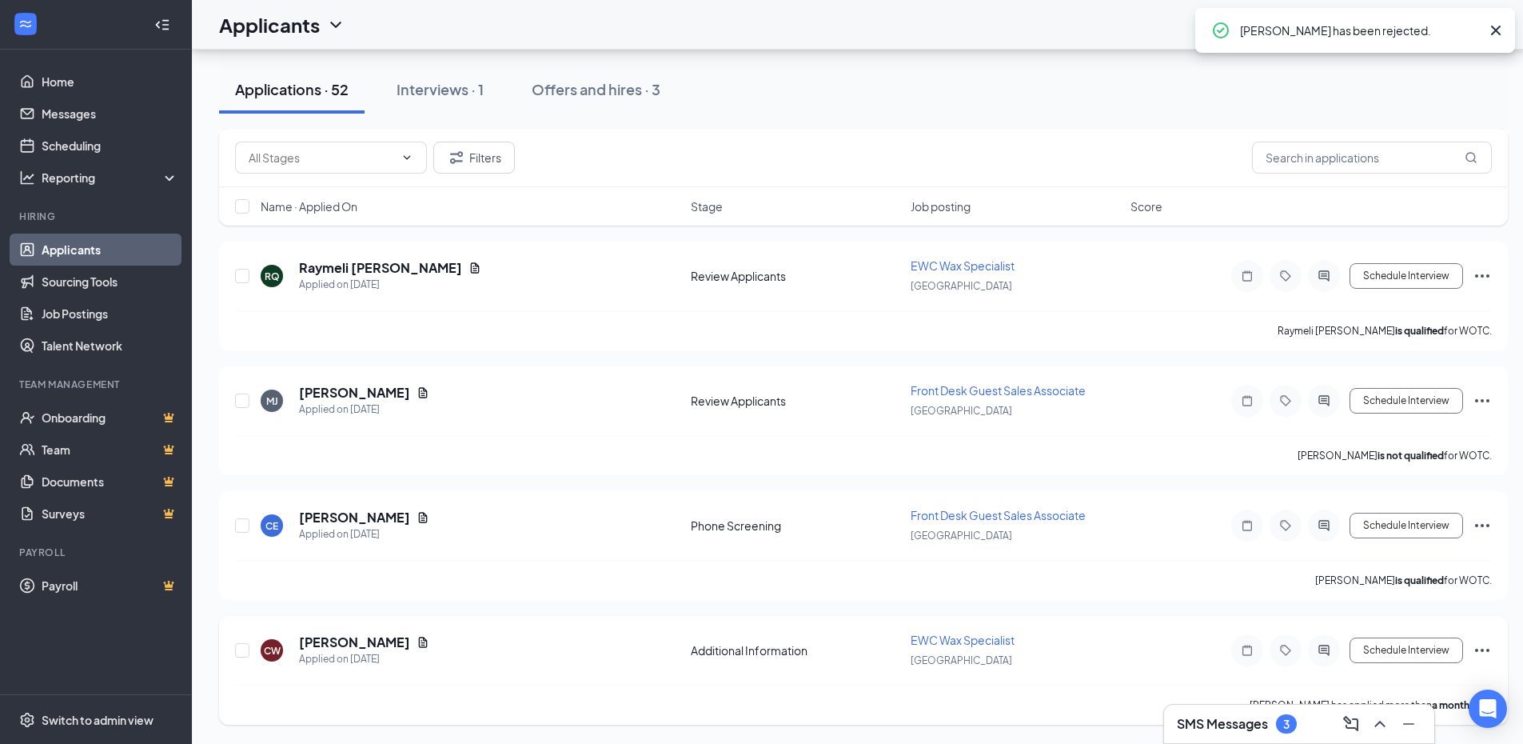
scroll to position [6008, 0]
click at [1485, 527] on icon "Ellipses" at bounding box center [1482, 525] width 19 height 19
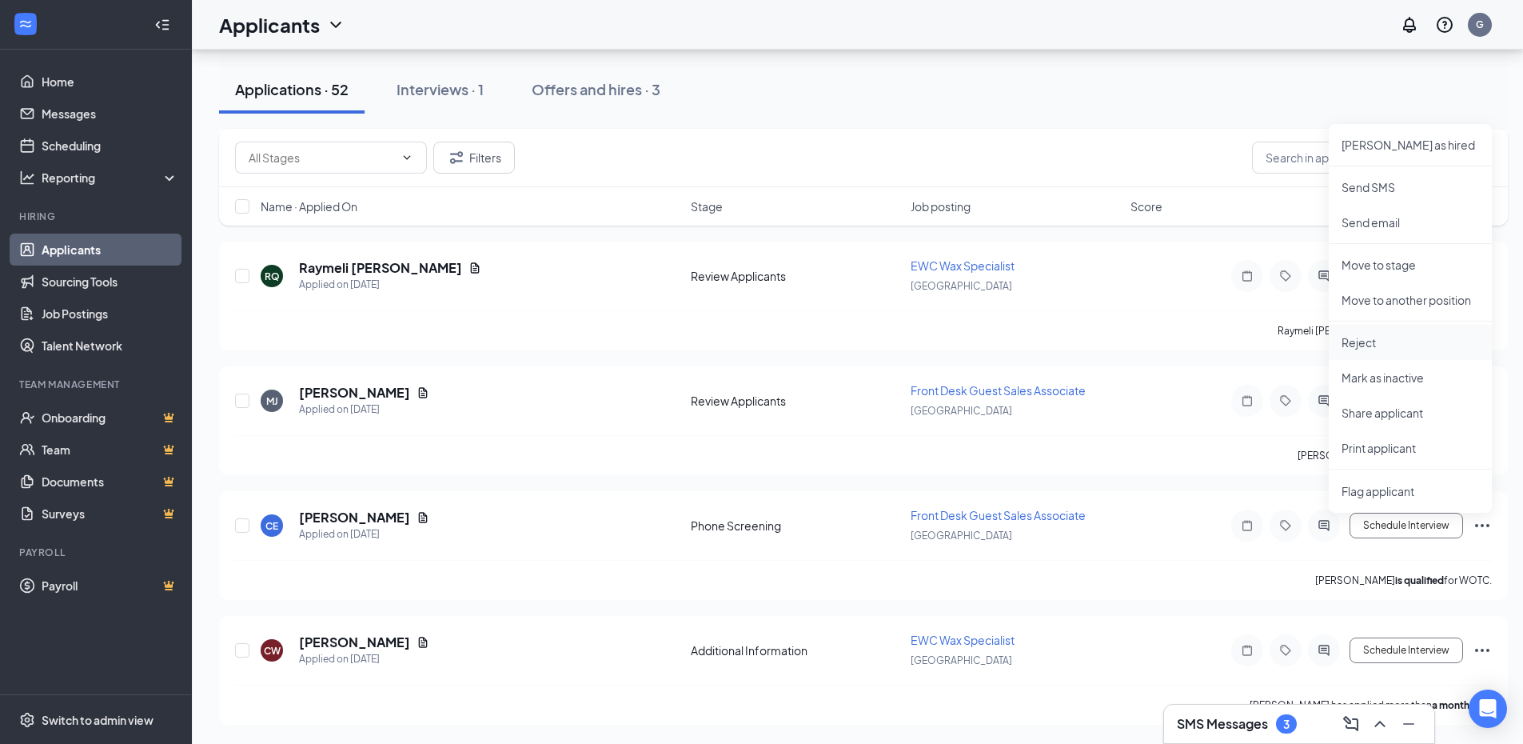
click at [1361, 344] on p "Reject" at bounding box center [1411, 342] width 138 height 16
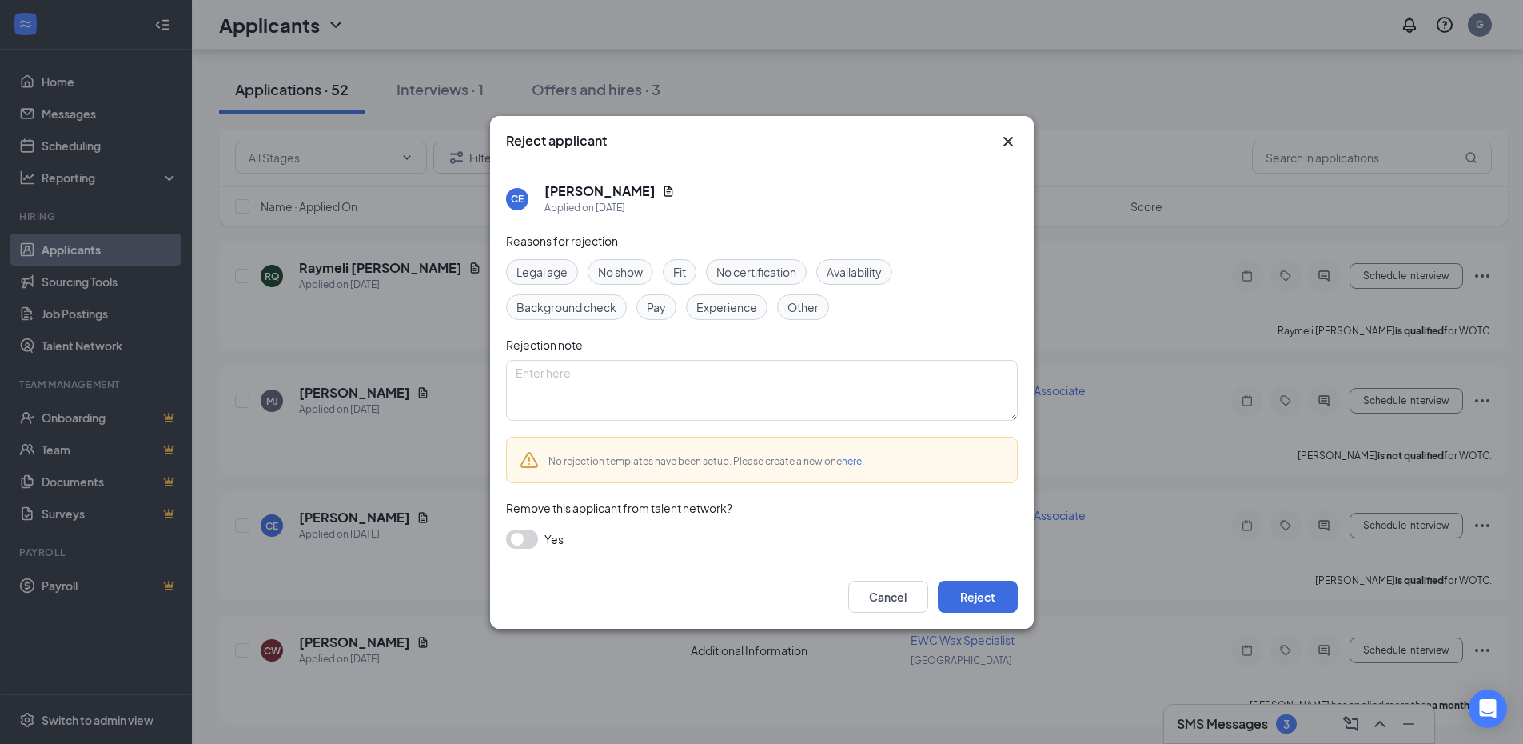
click at [666, 308] on span "Pay" at bounding box center [656, 307] width 19 height 18
click at [979, 601] on button "Reject" at bounding box center [978, 597] width 80 height 32
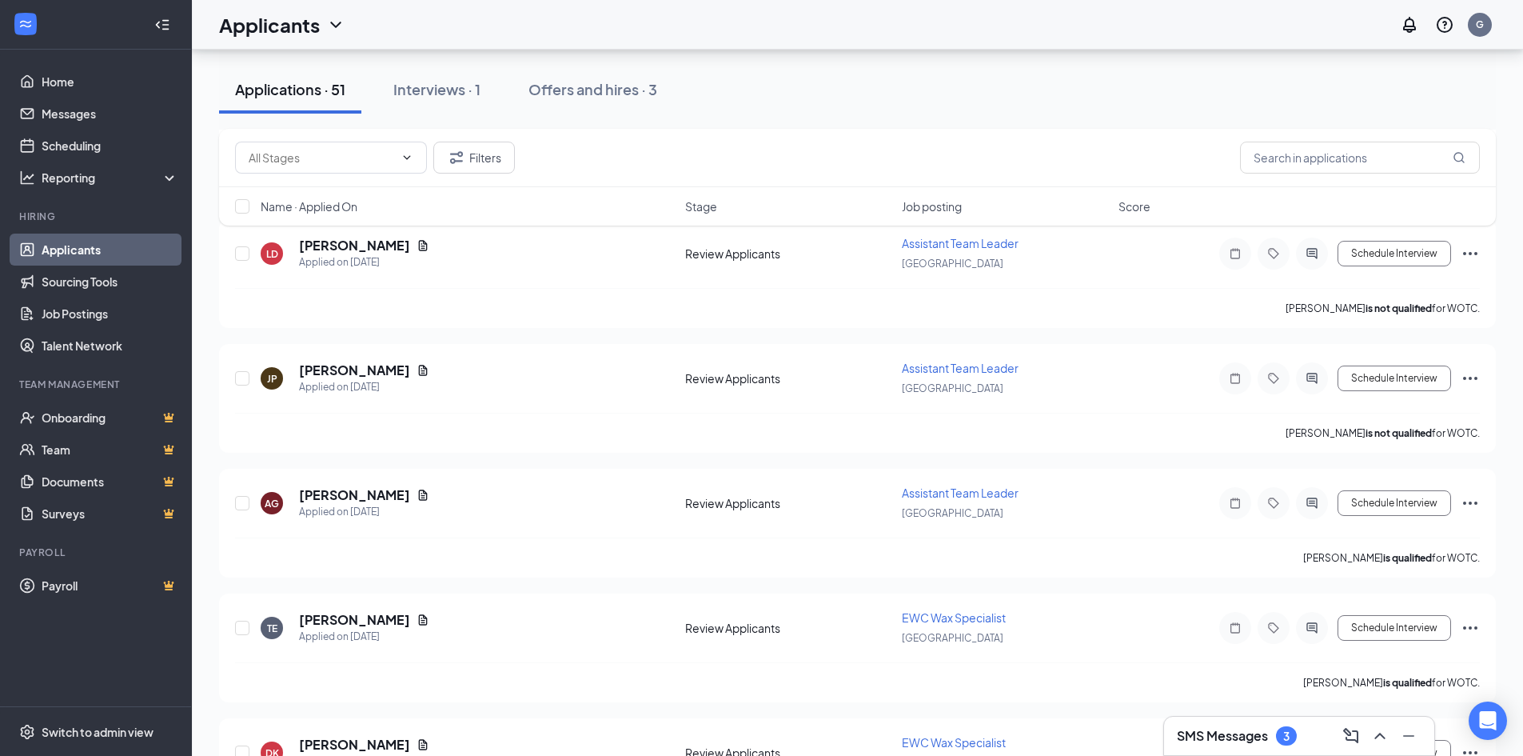
scroll to position [1759, 0]
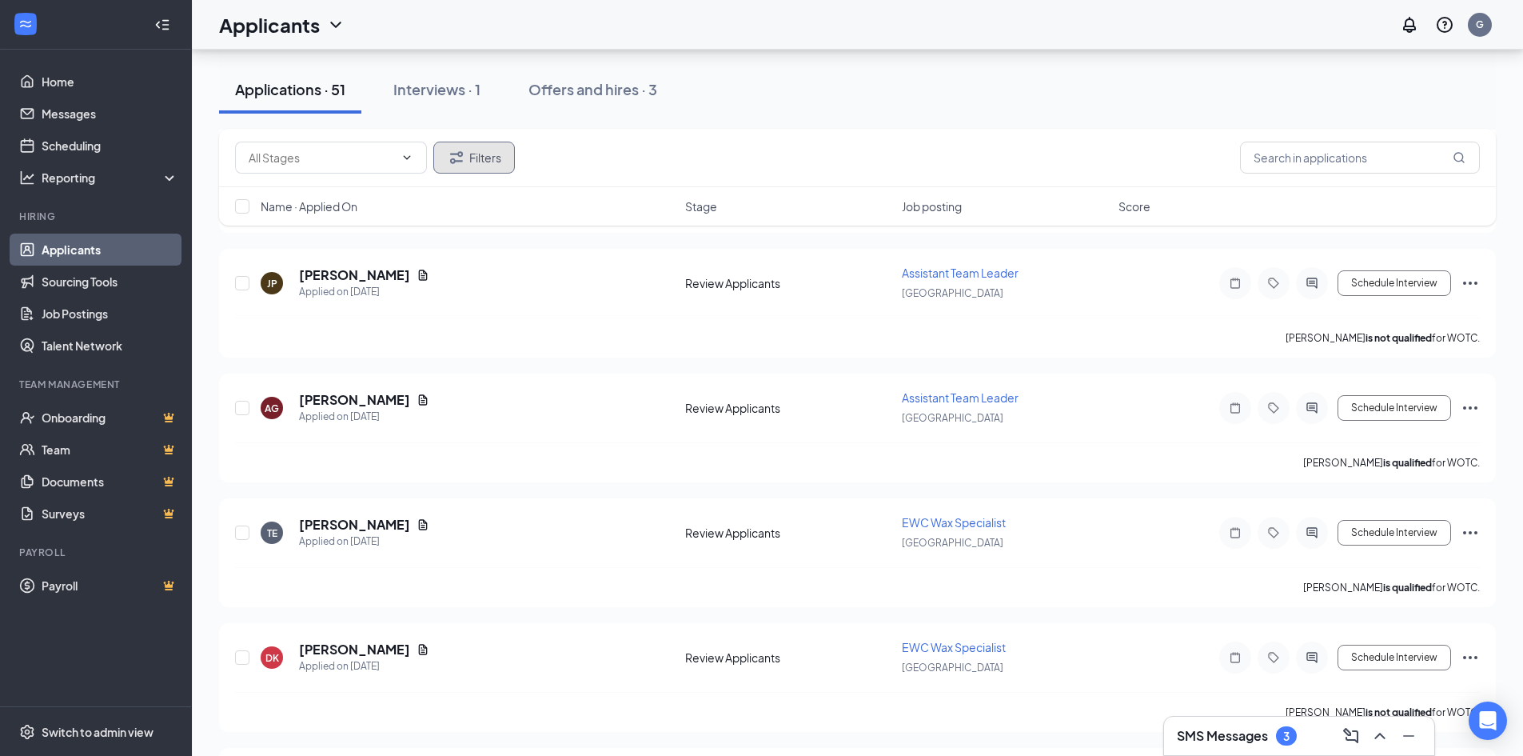
click at [453, 154] on icon "Filter" at bounding box center [456, 157] width 13 height 12
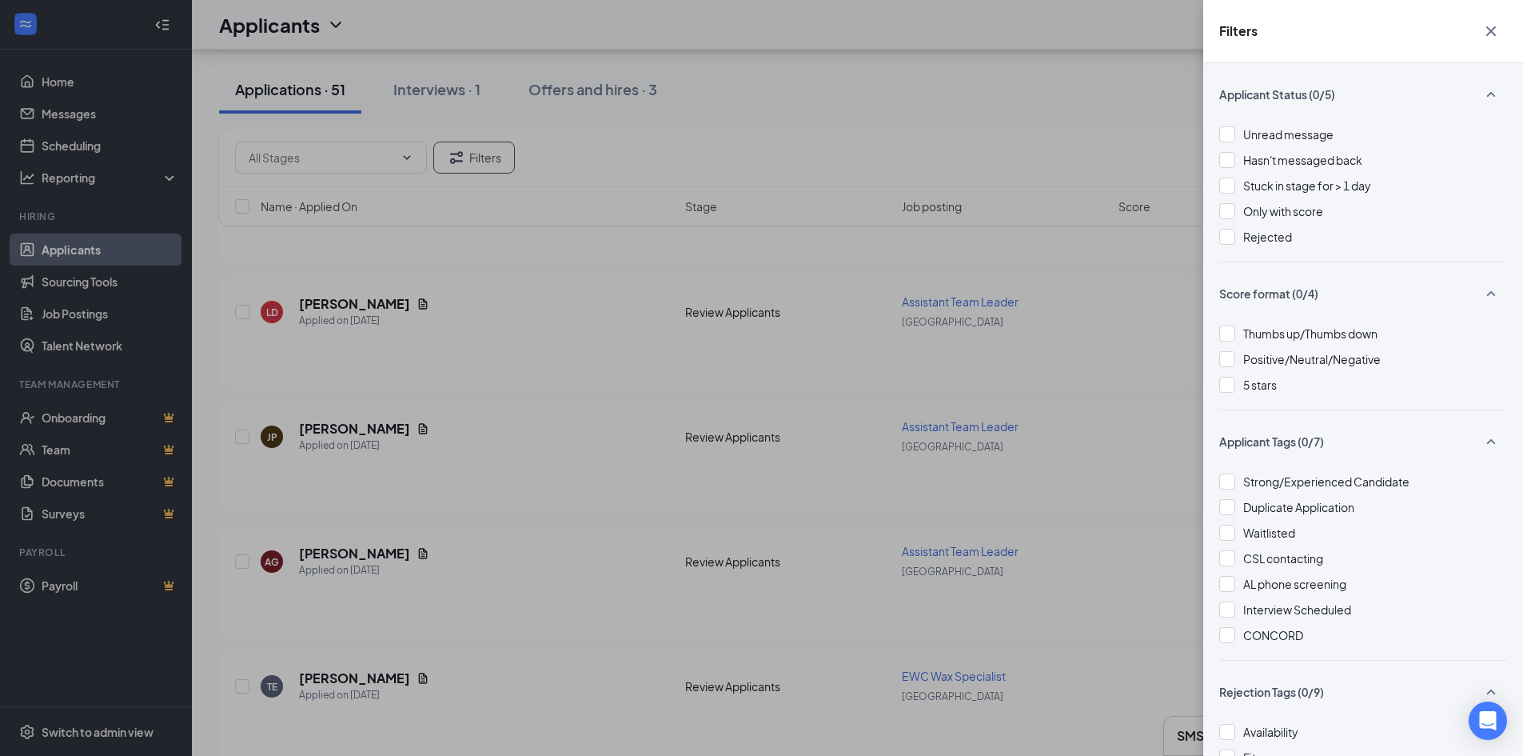
scroll to position [1599, 0]
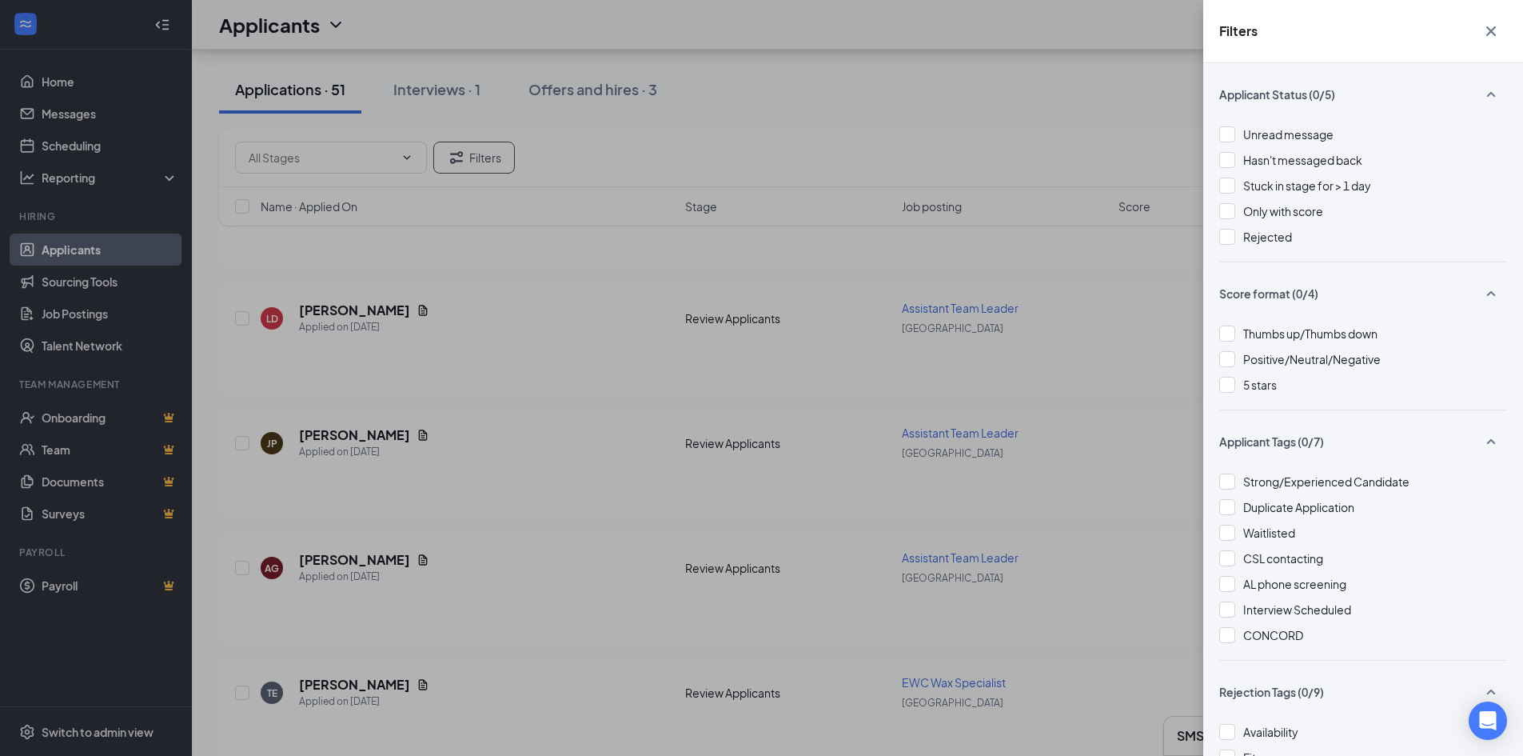
click at [1125, 86] on div "Filters Applicant Status (0/5) Unread message Hasn't messaged back Stuck in sta…" at bounding box center [761, 378] width 1523 height 756
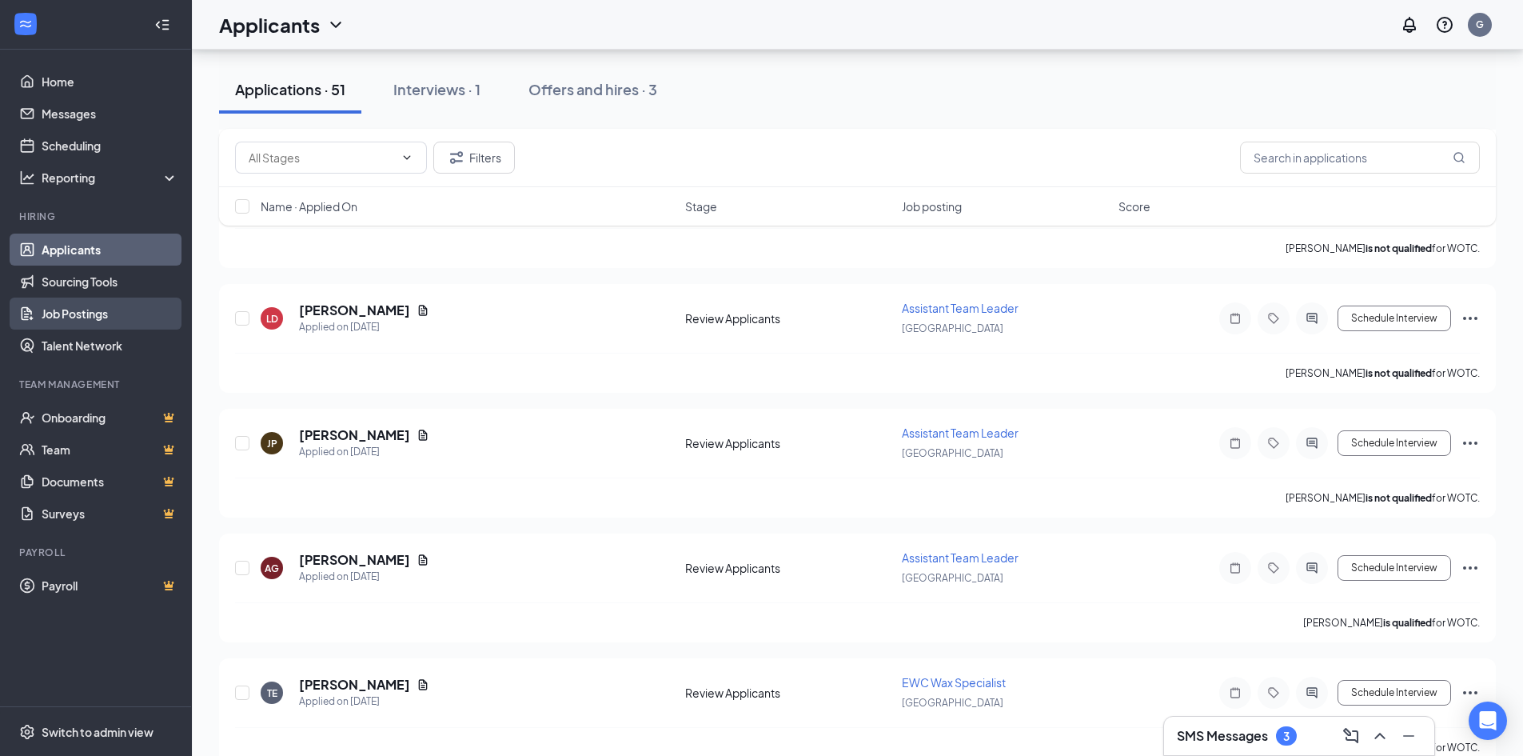
click at [96, 315] on link "Job Postings" at bounding box center [110, 313] width 137 height 32
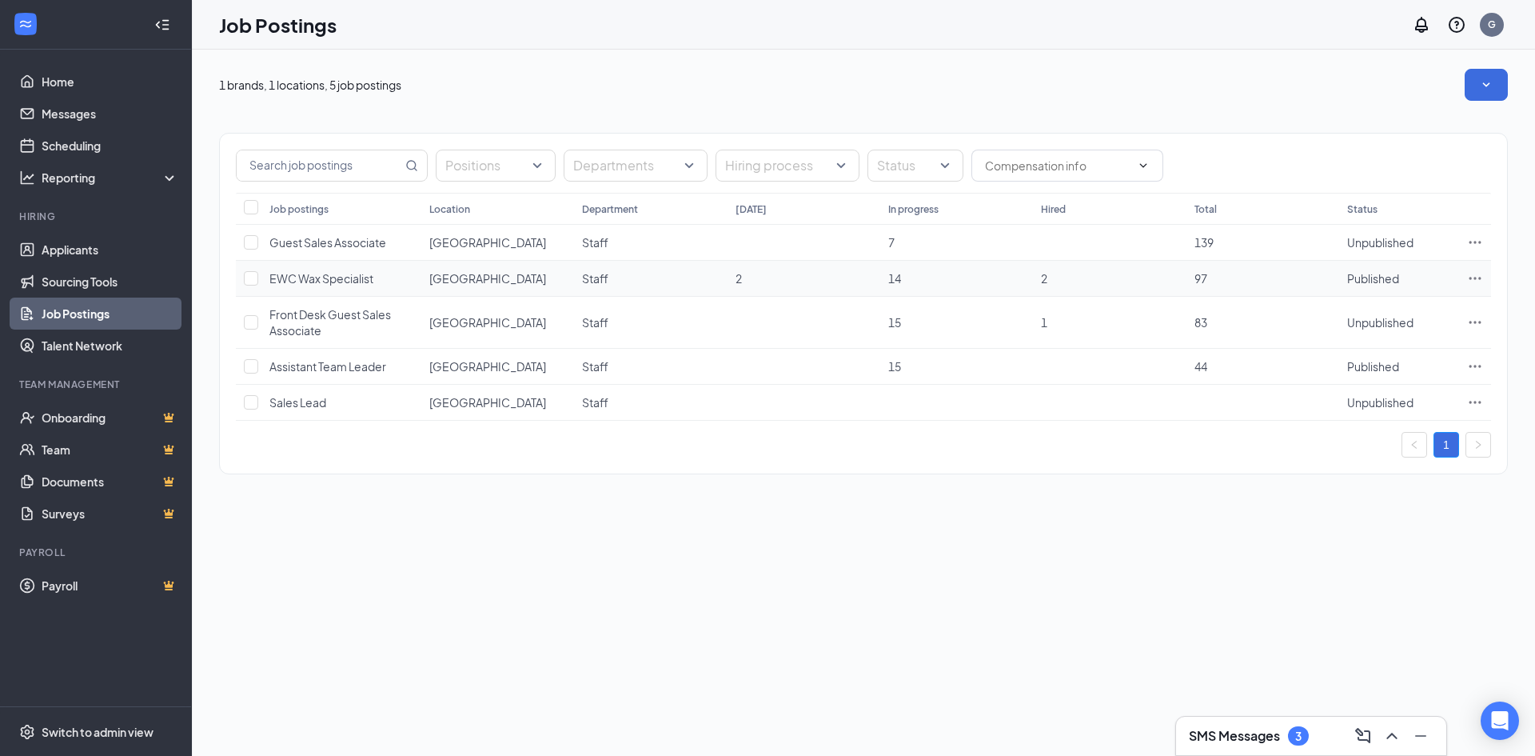
click at [327, 280] on span "EWC Wax Specialist" at bounding box center [321, 278] width 104 height 14
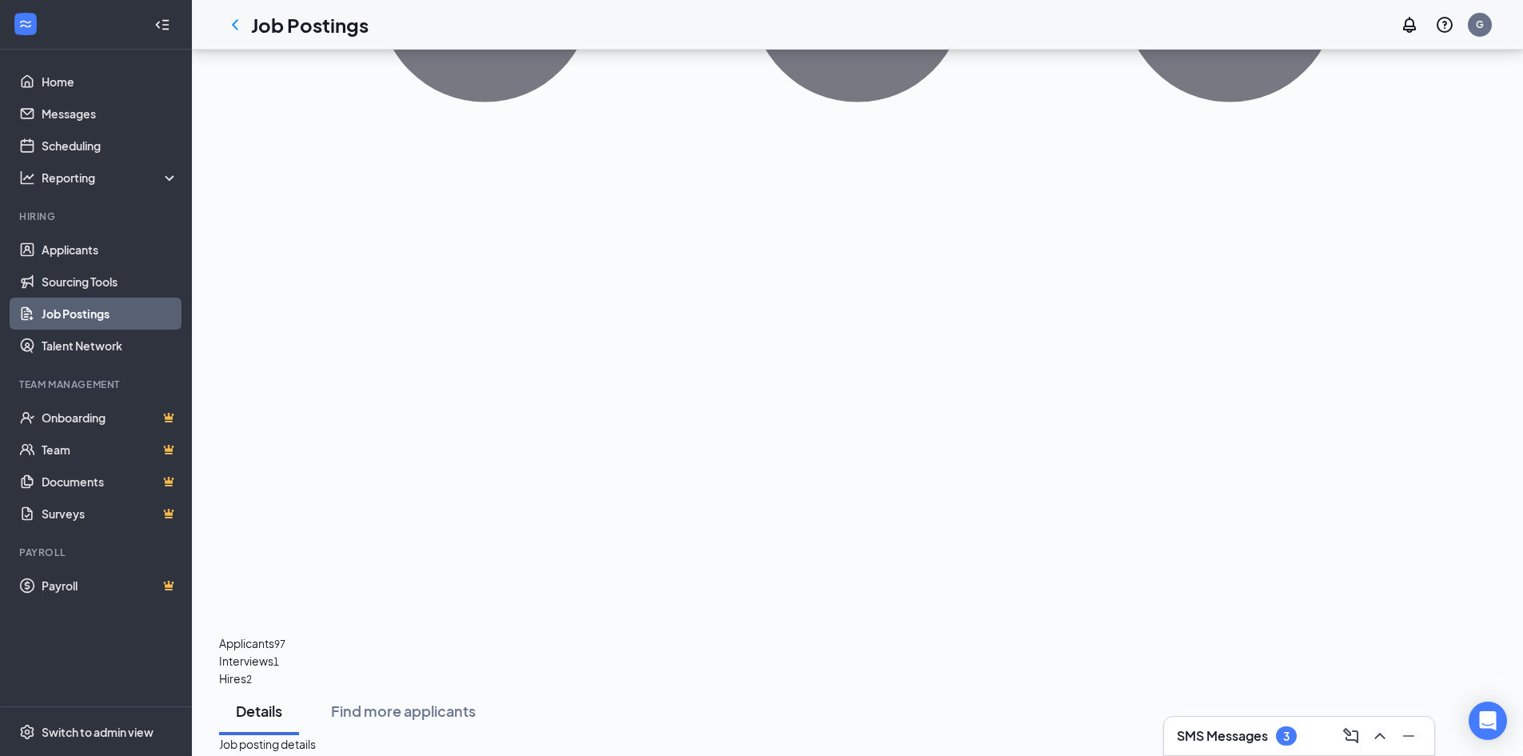
scroll to position [836, 0]
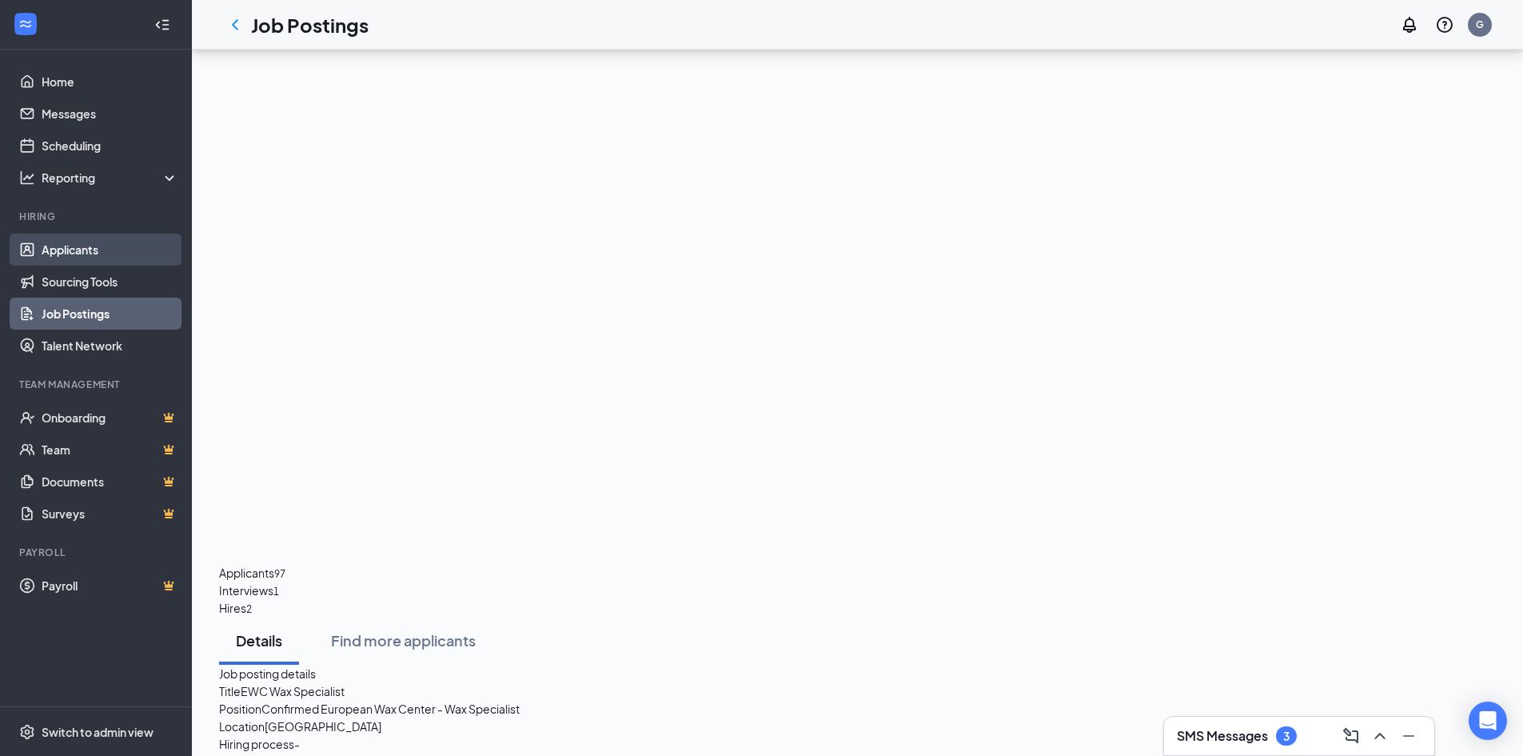
click at [79, 253] on link "Applicants" at bounding box center [110, 250] width 137 height 32
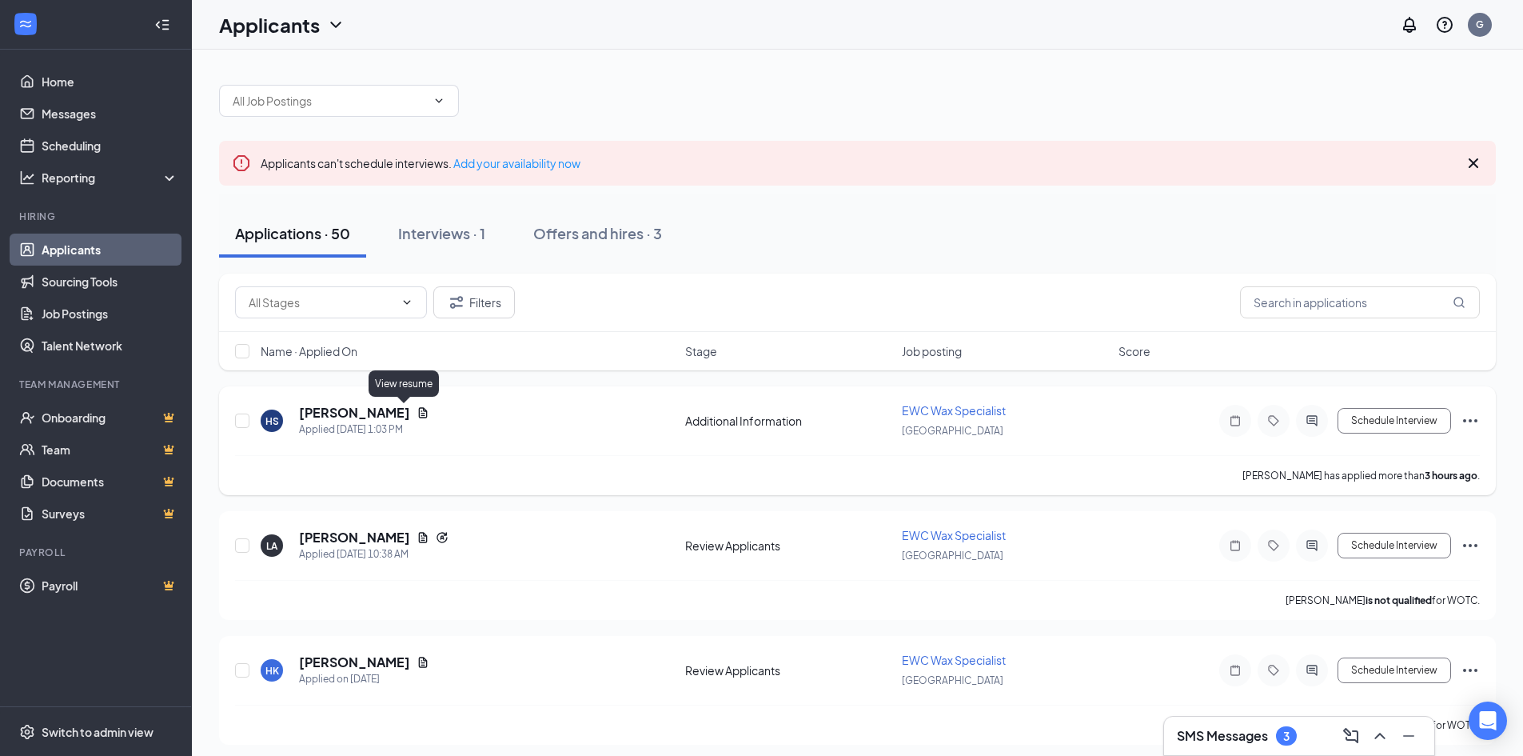
click at [417, 414] on icon "Document" at bounding box center [423, 412] width 13 height 13
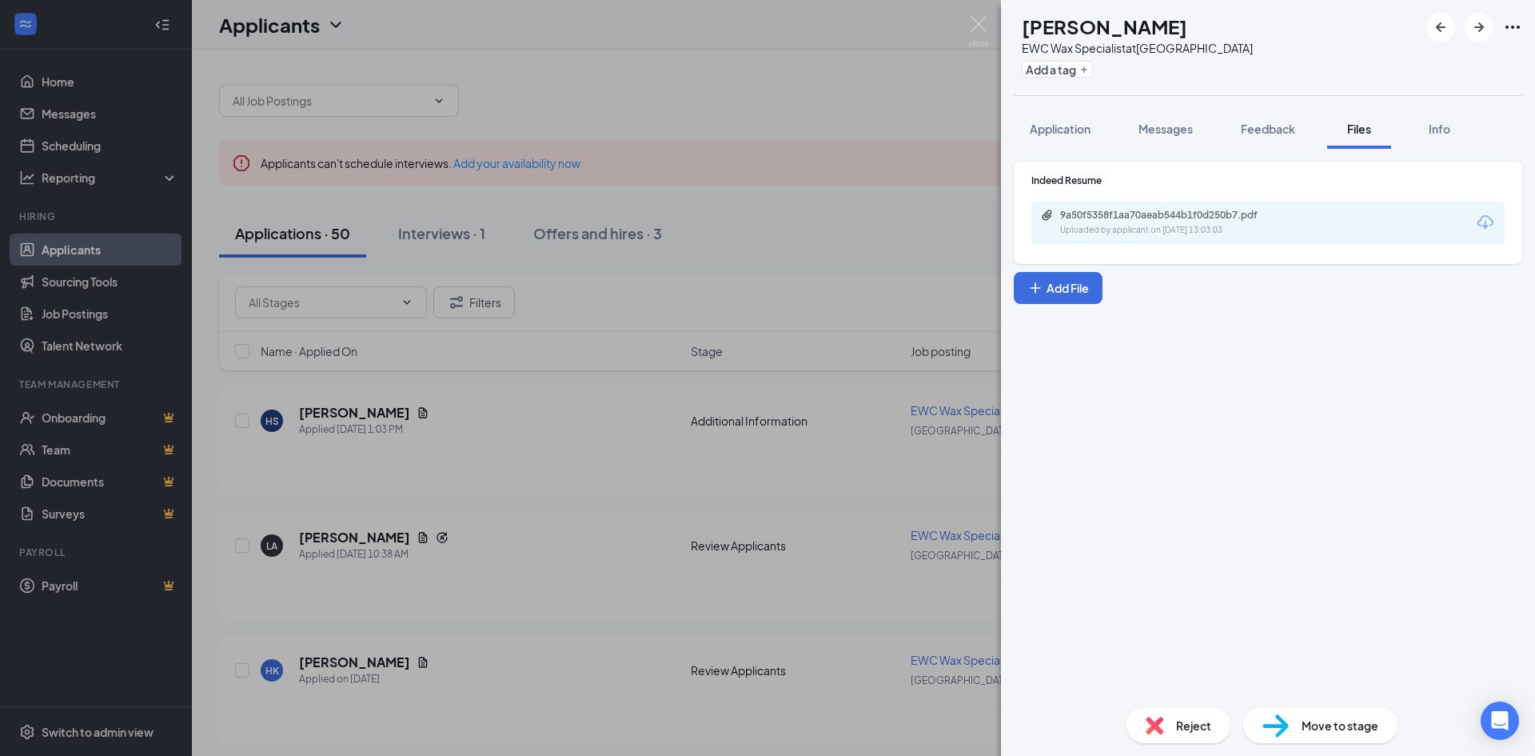
click at [1205, 223] on div "9a50f5358f1aa70aeab544b1f0d250b7.pdf Uploaded by applicant on [DATE] 13:03:03" at bounding box center [1170, 223] width 259 height 28
click at [820, 90] on div "HS [PERSON_NAME] EWC Wax Specialist at [GEOGRAPHIC_DATA] Add a tag Application …" at bounding box center [767, 378] width 1535 height 756
click at [914, 148] on div "Applicants can't schedule interviews. Add your availability now" at bounding box center [863, 163] width 1289 height 45
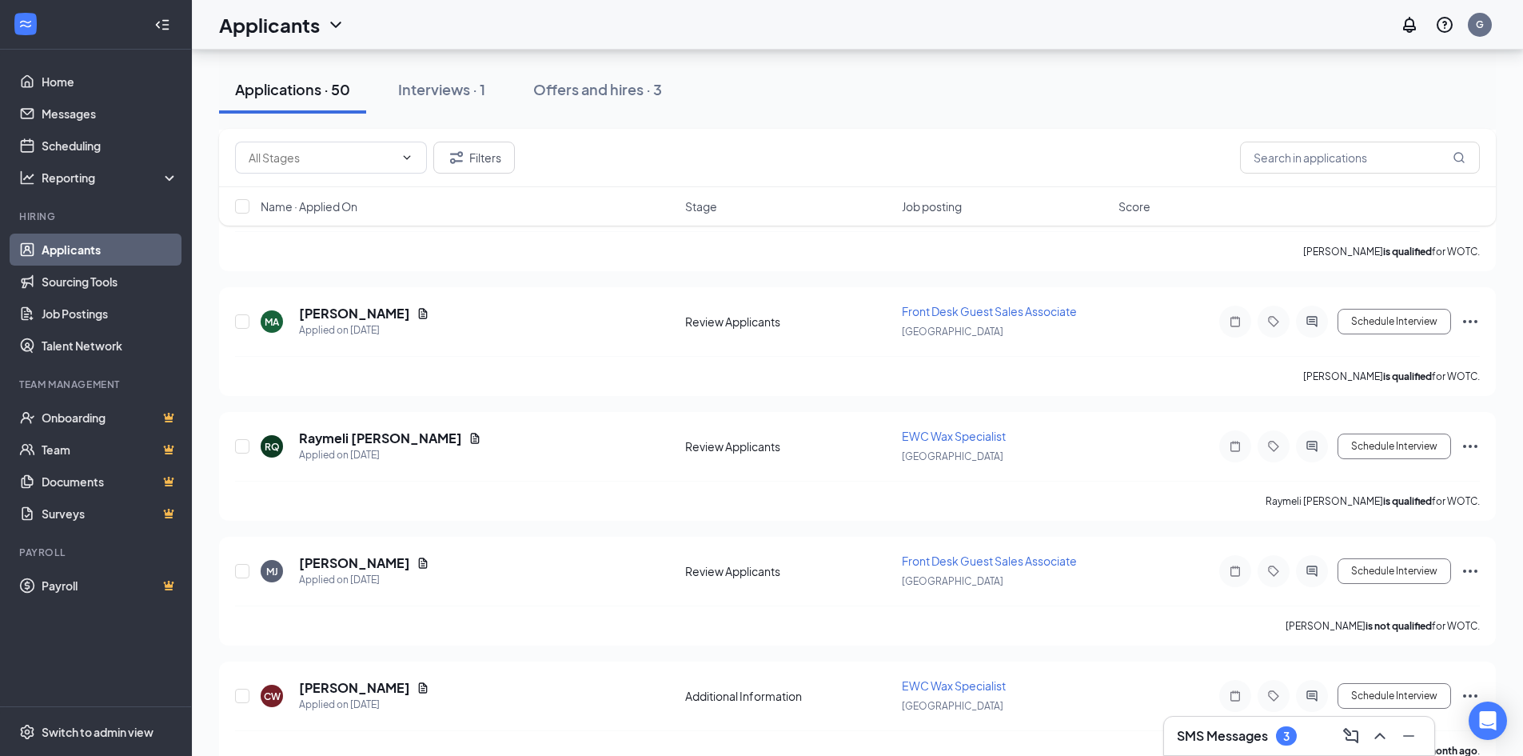
scroll to position [12109, 0]
